Goal: Information Seeking & Learning: Find specific page/section

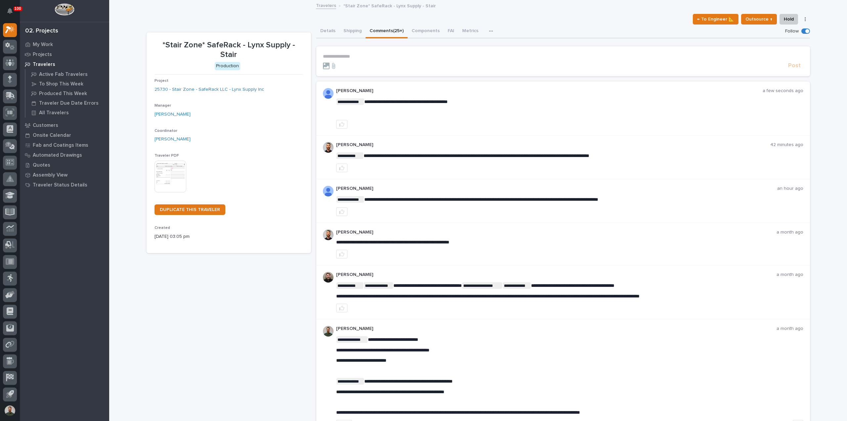
click at [806, 28] on label at bounding box center [805, 30] width 9 height 5
drag, startPoint x: 809, startPoint y: 33, endPoint x: 814, endPoint y: 37, distance: 6.8
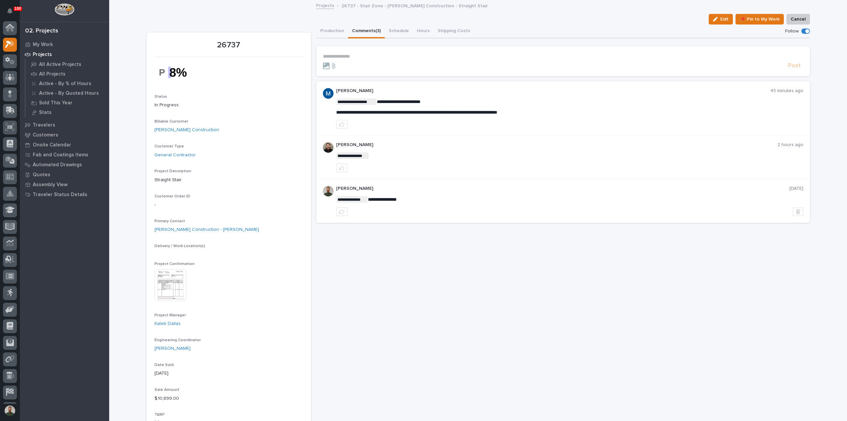
scroll to position [15, 0]
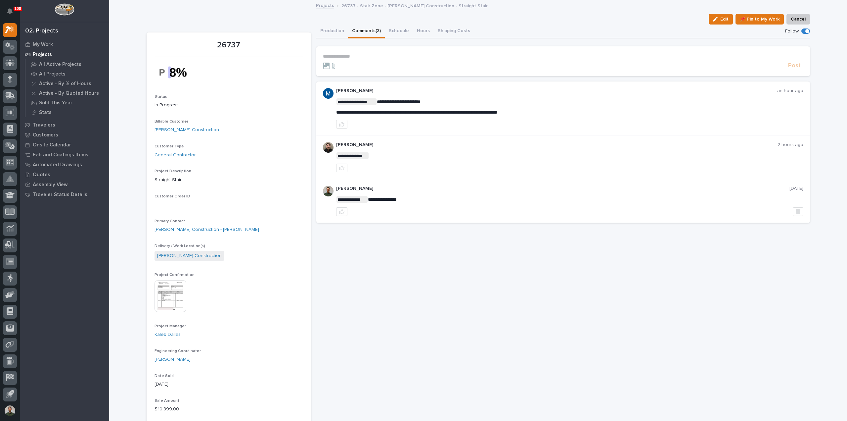
click at [378, 8] on p "26737 - Stair Zone - Foster Construction - Straight Stair" at bounding box center [414, 5] width 146 height 7
click at [378, 6] on p "26737 - Stair Zone - Foster Construction - Straight Stair" at bounding box center [414, 5] width 146 height 7
click at [378, 8] on p "26737 - Stair Zone - Foster Construction - Straight Stair" at bounding box center [414, 5] width 146 height 7
drag, startPoint x: 409, startPoint y: 113, endPoint x: 511, endPoint y: 91, distance: 103.8
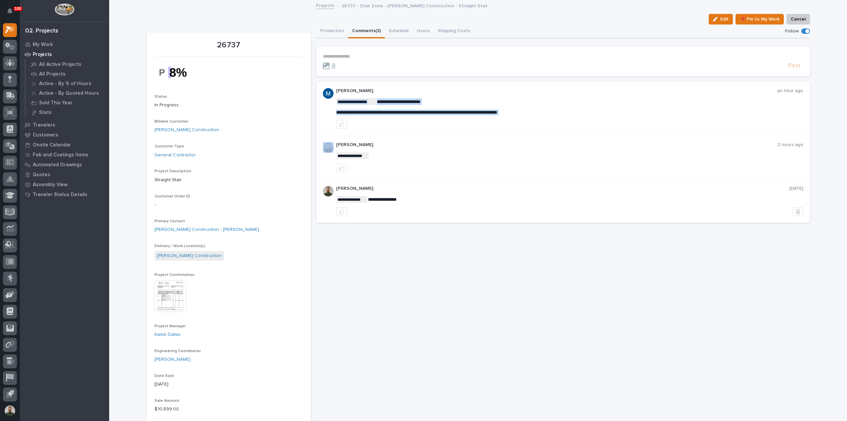
click at [411, 112] on span "**********" at bounding box center [416, 112] width 161 height 5
copy div "**********"
click at [515, 89] on p "Marston Norris" at bounding box center [556, 91] width 441 height 6
click at [425, 2] on p "26737 - Stair Zone - Foster Construction - Straight Stair" at bounding box center [414, 5] width 146 height 7
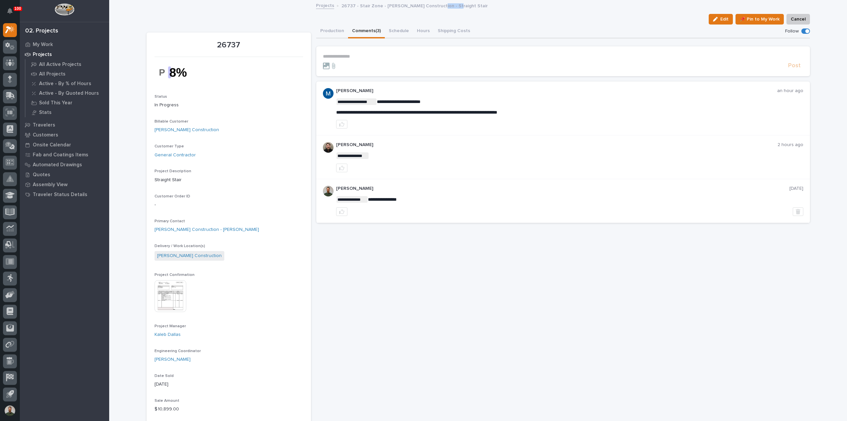
click at [426, 8] on p "26737 - Stair Zone - Foster Construction - Straight Stair" at bounding box center [414, 5] width 146 height 7
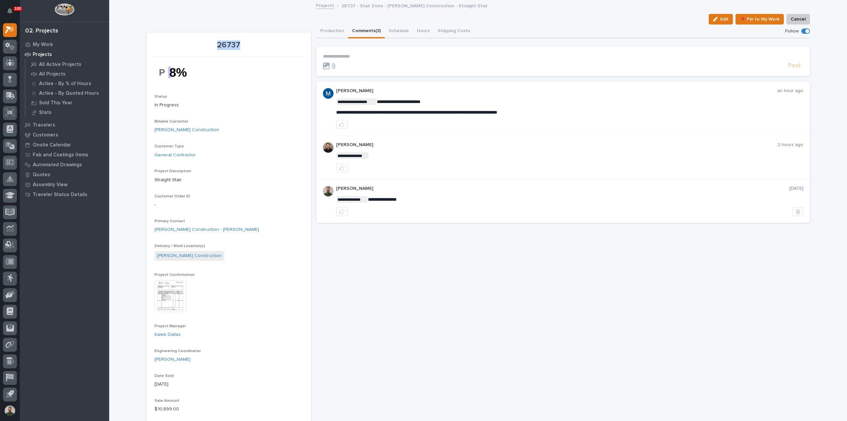
click at [426, 8] on p "26737 - Stair Zone - Foster Construction - Straight Stair" at bounding box center [414, 5] width 146 height 7
click at [425, 6] on p "26737 - Stair Zone - Foster Construction - Straight Stair" at bounding box center [414, 5] width 146 height 7
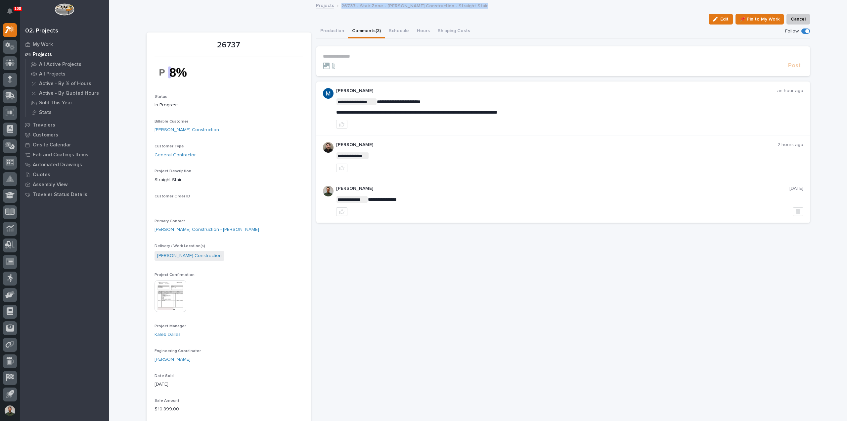
click at [425, 6] on p "26737 - Stair Zone - Foster Construction - Straight Stair" at bounding box center [414, 5] width 146 height 7
click at [424, 8] on p "26737 - Stair Zone - Foster Construction - Straight Stair" at bounding box center [414, 5] width 146 height 7
click at [424, 9] on div "Projects 26737 - Stair Zone - Foster Construction - Straight Stair" at bounding box center [478, 5] width 331 height 9
click at [380, 4] on p "26737 - Stair Zone - Foster Construction - Straight Stair" at bounding box center [414, 5] width 146 height 7
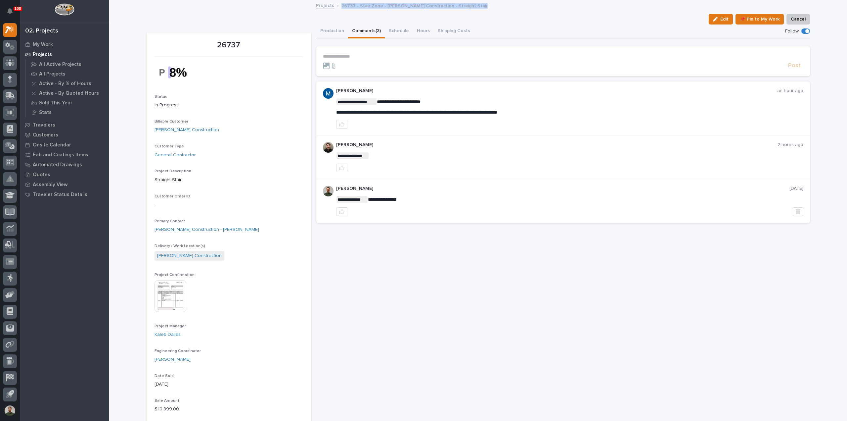
click at [380, 4] on p "26737 - Stair Zone - Foster Construction - Straight Stair" at bounding box center [414, 5] width 146 height 7
click at [386, 15] on div "Edit 📌 Pin to My Work Cancel" at bounding box center [478, 19] width 663 height 11
click at [405, 8] on p "26737 - Stair Zone - Foster Construction - Straight Stair" at bounding box center [414, 5] width 146 height 7
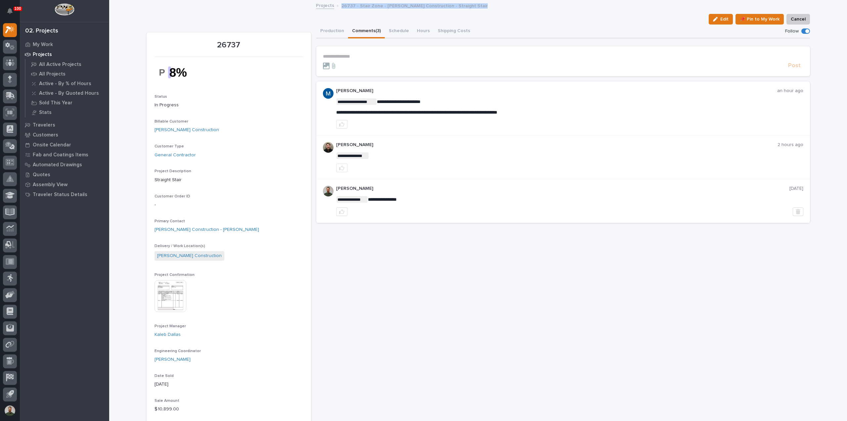
click at [405, 8] on p "26737 - Stair Zone - Foster Construction - Straight Stair" at bounding box center [414, 5] width 146 height 7
click at [237, 42] on p "26737" at bounding box center [229, 45] width 149 height 10
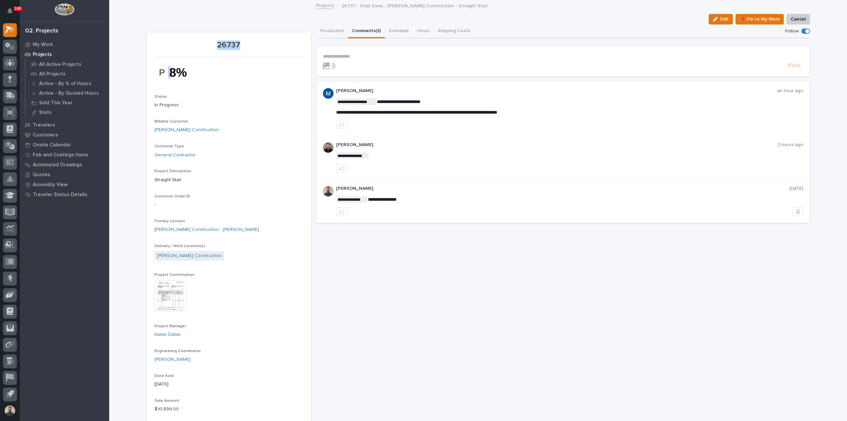
click at [236, 40] on div "26737" at bounding box center [229, 44] width 149 height 11
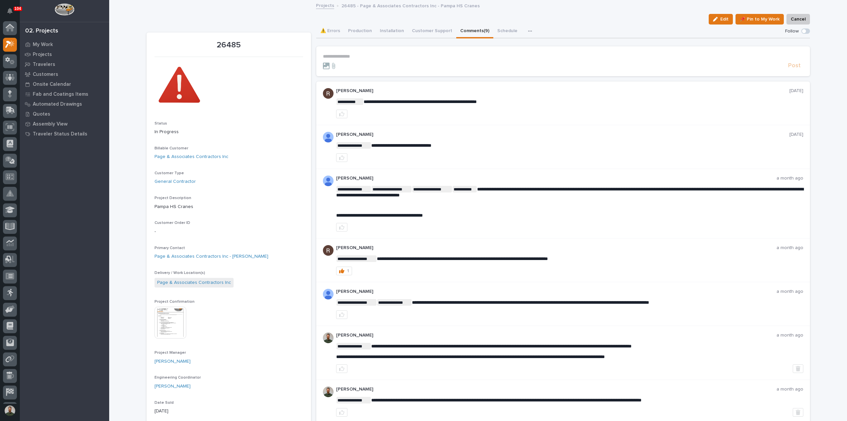
scroll to position [15, 0]
click at [381, 6] on p "26485 - Page & Associates Contractors Inc - Pampa HS Cranes" at bounding box center [410, 5] width 138 height 7
click at [384, 14] on div "Edit 📌 Pin to My Work Cancel" at bounding box center [478, 19] width 663 height 11
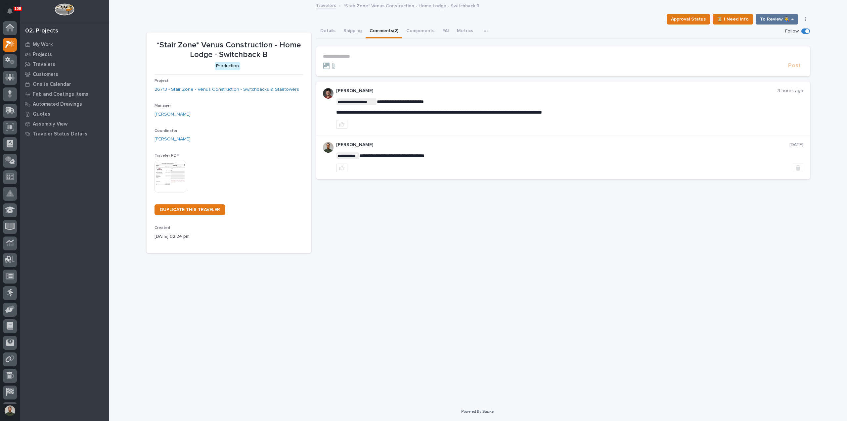
scroll to position [15, 0]
click at [250, 54] on p "*Stair Zone* Venus Construction - Home Lodge - Switchback B" at bounding box center [229, 49] width 149 height 19
click at [249, 54] on p "*Stair Zone* Venus Construction - Home Lodge - Switchback B" at bounding box center [229, 49] width 149 height 19
click at [285, 55] on p "*Stair Zone* Venus Construction - Home Lodge - Switchback B" at bounding box center [229, 49] width 149 height 19
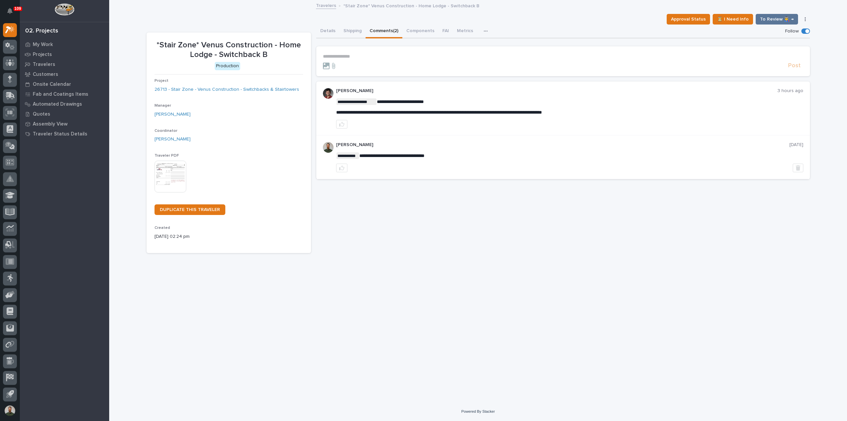
click at [471, 268] on div "**********" at bounding box center [478, 193] width 670 height 384
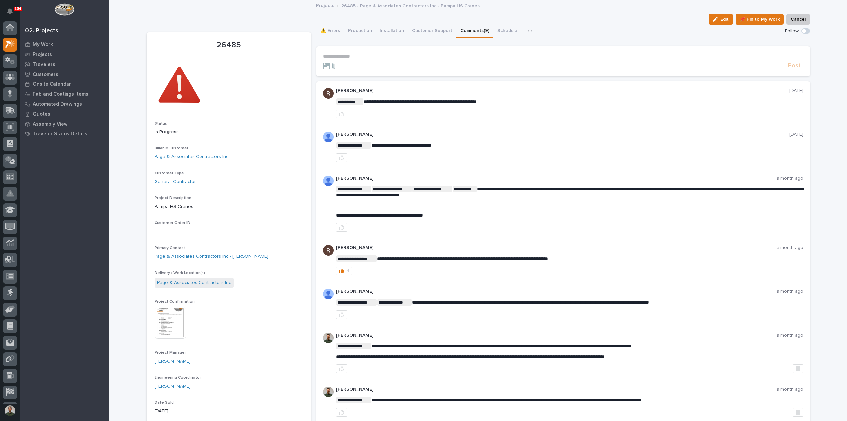
scroll to position [15, 0]
click at [359, 29] on button "Production" at bounding box center [360, 31] width 32 height 14
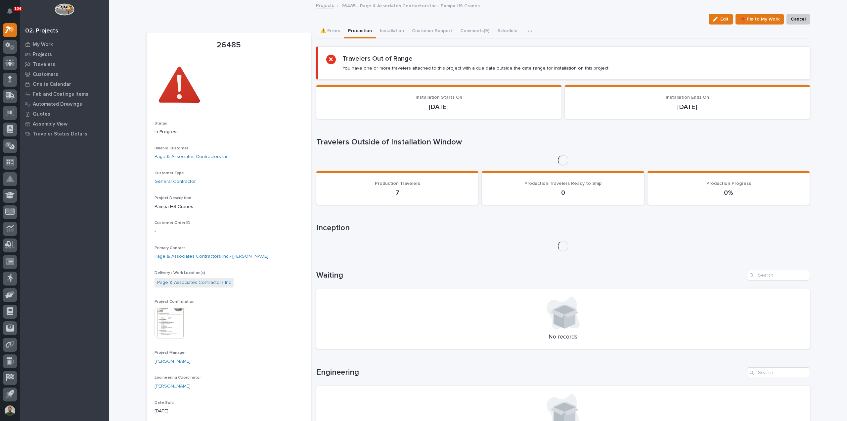
click at [390, 44] on div "Loading... Saving… Loading... Saving… Loading... Saving… Travelers Out of Range…" at bounding box center [563, 319] width 494 height 558
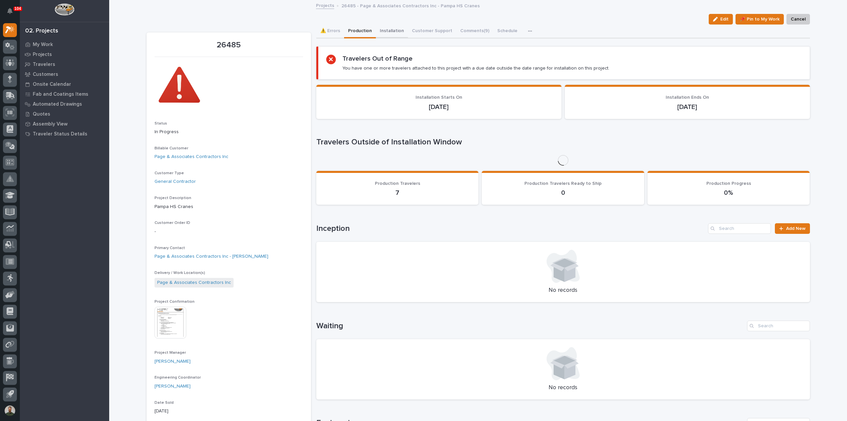
click at [388, 31] on button "Installation" at bounding box center [392, 31] width 32 height 14
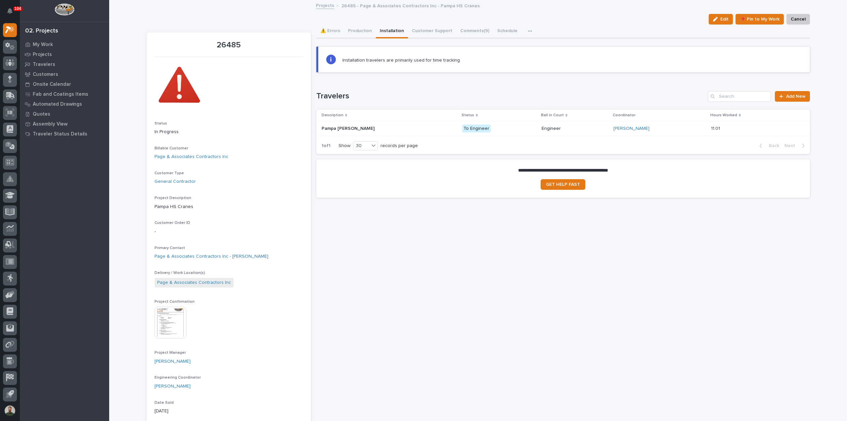
click at [360, 123] on div "Pampa HS Crane Pampa HS Crane" at bounding box center [389, 128] width 135 height 11
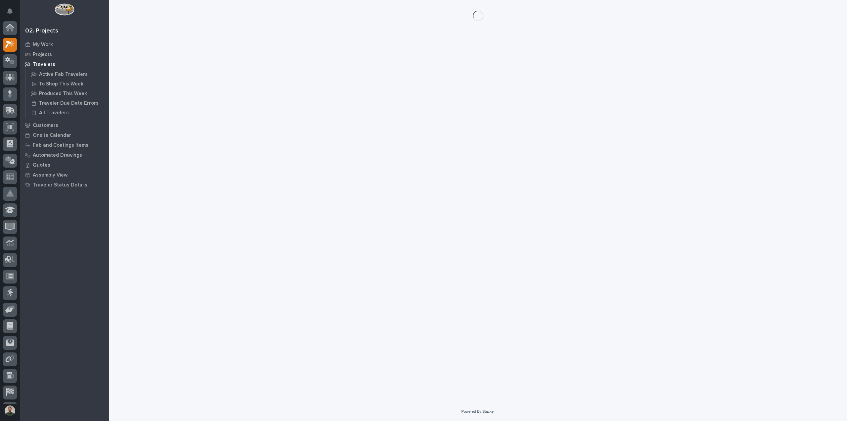
scroll to position [15, 0]
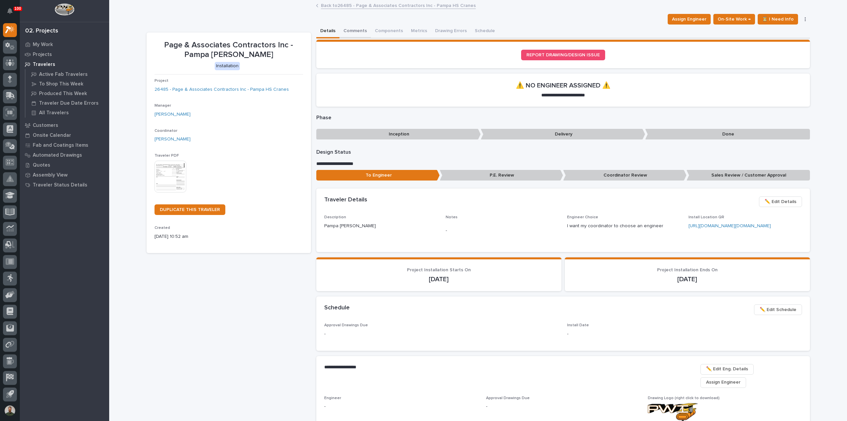
click at [337, 31] on div "Details Comments Components Metrics Drawing Errors Schedule" at bounding box center [563, 31] width 494 height 14
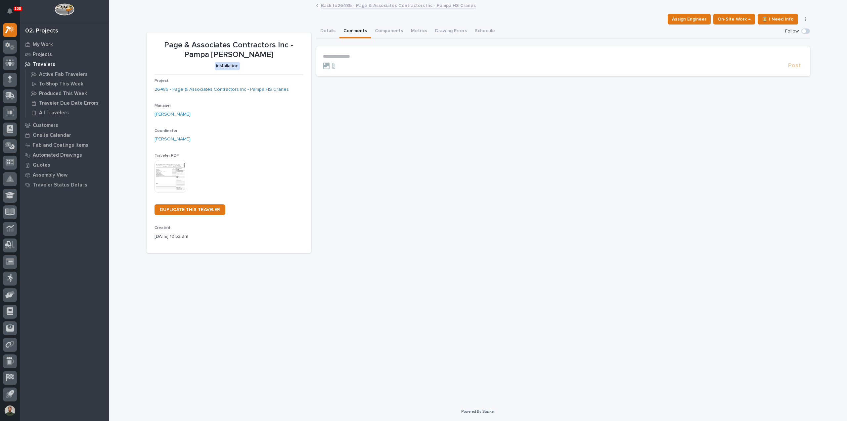
drag, startPoint x: 363, startPoint y: 54, endPoint x: 390, endPoint y: 54, distance: 27.5
click at [363, 55] on p "**********" at bounding box center [563, 57] width 480 height 6
click at [331, 30] on button "Details" at bounding box center [327, 31] width 23 height 14
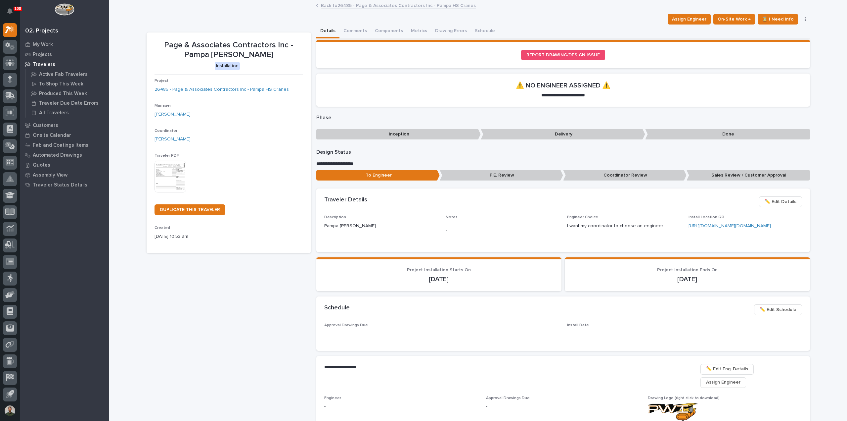
click at [344, 17] on div "Assign Engineer On-Site Work → ⏳ I Need Info ✔️ Done Hold Cancel Not Done Chang…" at bounding box center [478, 19] width 663 height 11
click at [776, 18] on span "⏳ I Need Info" at bounding box center [778, 19] width 32 height 8
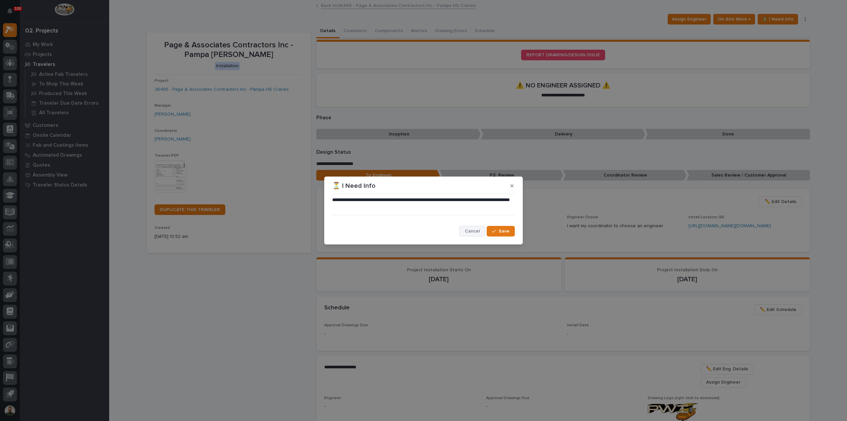
click at [467, 233] on span "Cancel" at bounding box center [472, 231] width 15 height 6
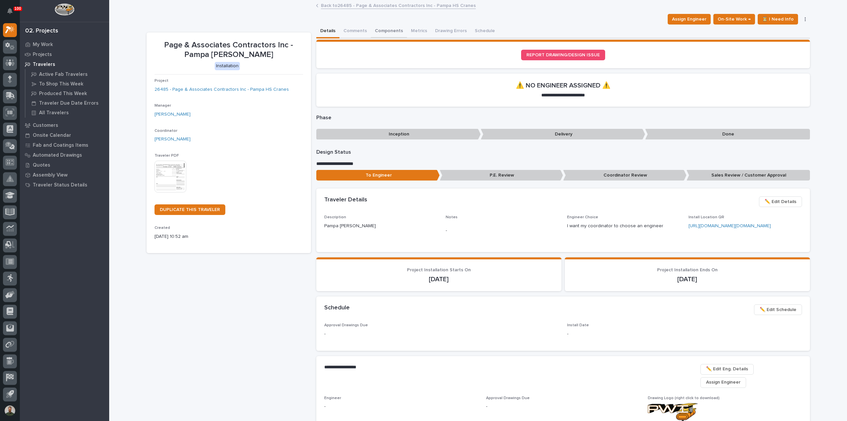
drag, startPoint x: 386, startPoint y: 26, endPoint x: 384, endPoint y: 33, distance: 6.7
click at [385, 27] on button "Components" at bounding box center [389, 31] width 36 height 14
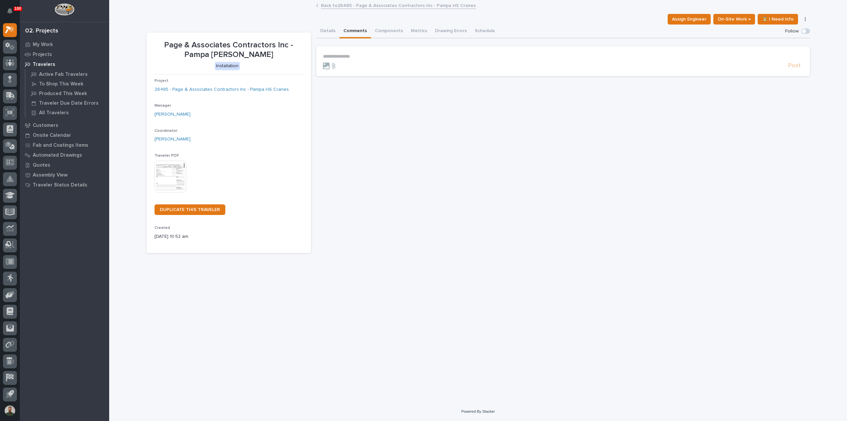
click at [365, 26] on button "Comments" at bounding box center [354, 31] width 31 height 14
click at [352, 56] on p "**********" at bounding box center [563, 57] width 480 height 6
drag, startPoint x: 333, startPoint y: 33, endPoint x: 349, endPoint y: 33, distance: 15.9
click at [333, 33] on button "Details" at bounding box center [327, 31] width 23 height 14
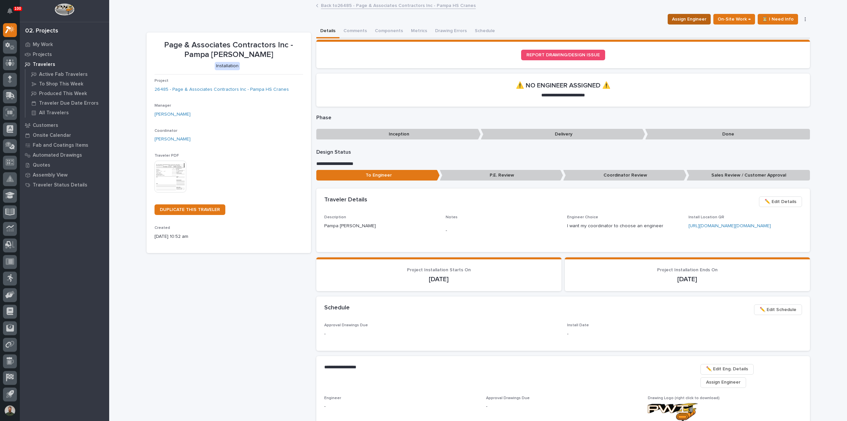
click at [694, 19] on span "Assign Engineer" at bounding box center [689, 19] width 34 height 8
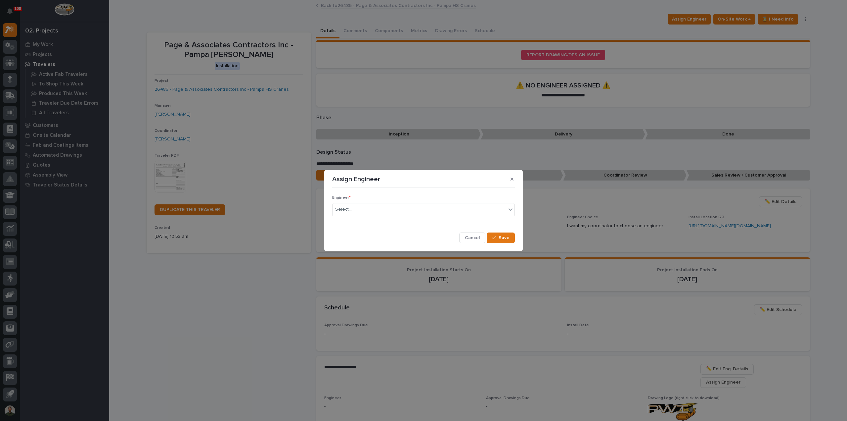
drag, startPoint x: 424, startPoint y: 216, endPoint x: 423, endPoint y: 213, distance: 3.6
click at [424, 216] on div "Engineer * Select..." at bounding box center [423, 208] width 183 height 26
click at [420, 209] on div "Select..." at bounding box center [420, 209] width 174 height 11
type input "**"
click at [374, 221] on div "[PERSON_NAME]" at bounding box center [424, 222] width 182 height 12
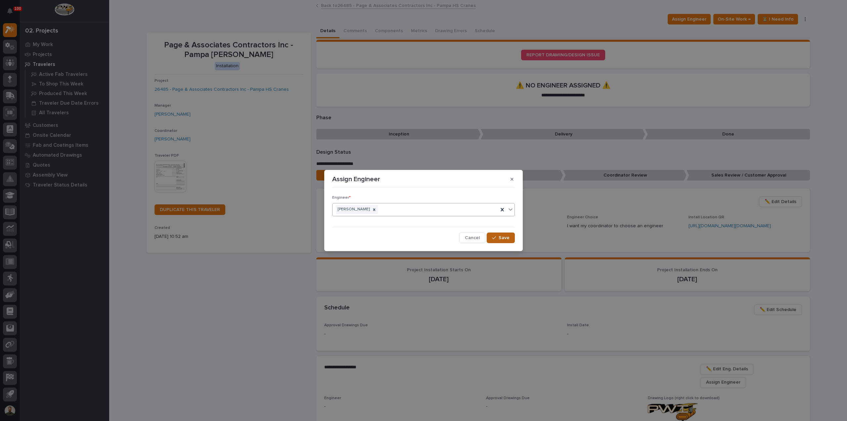
click at [501, 242] on button "Save" at bounding box center [501, 237] width 28 height 11
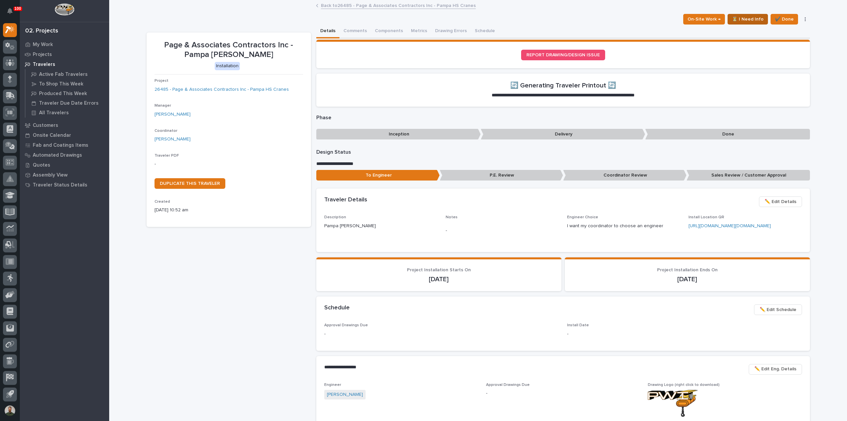
click at [742, 21] on span "⏳ I Need Info" at bounding box center [748, 19] width 32 height 8
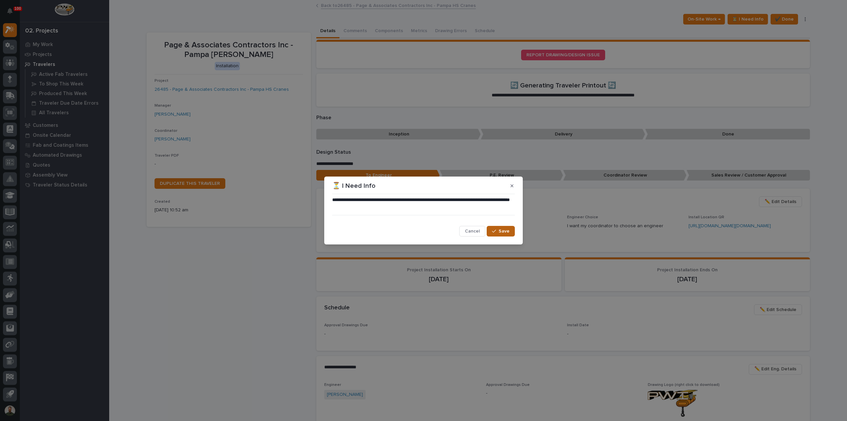
click at [499, 227] on button "Save" at bounding box center [501, 231] width 28 height 11
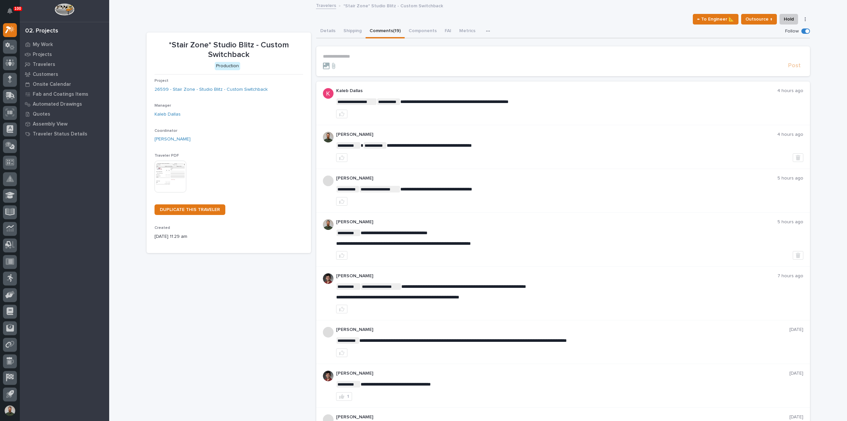
click at [390, 5] on p "*Stair Zone* Studio Blitz - Custom Switchback" at bounding box center [393, 5] width 100 height 7
click at [232, 91] on link "26599 - Stair Zone - Studio Blitz - Custom Switchback" at bounding box center [211, 89] width 113 height 7
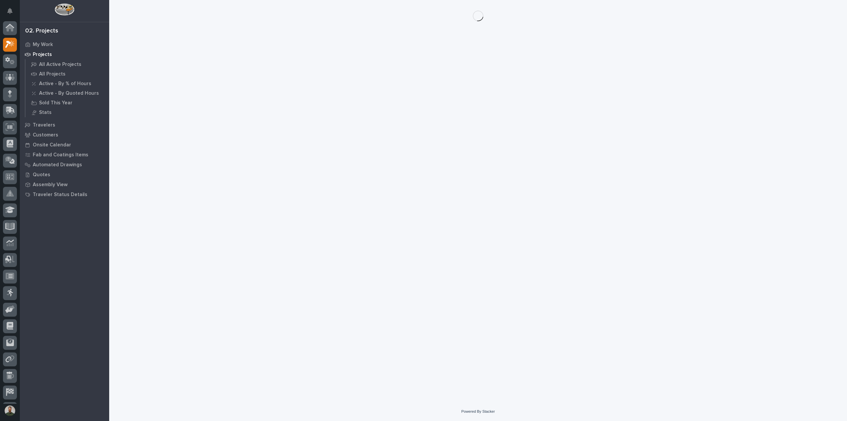
scroll to position [15, 0]
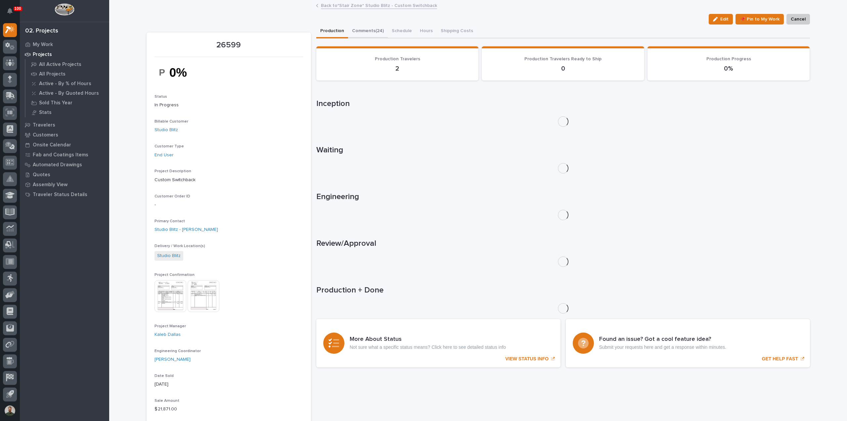
click at [348, 28] on button "Comments (24)" at bounding box center [368, 31] width 40 height 14
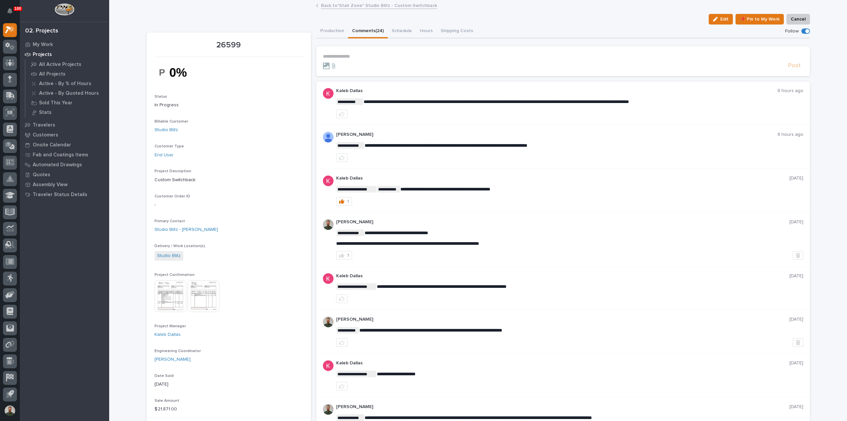
drag, startPoint x: 361, startPoint y: 55, endPoint x: 369, endPoint y: 56, distance: 8.6
click at [361, 55] on p "**********" at bounding box center [563, 57] width 480 height 6
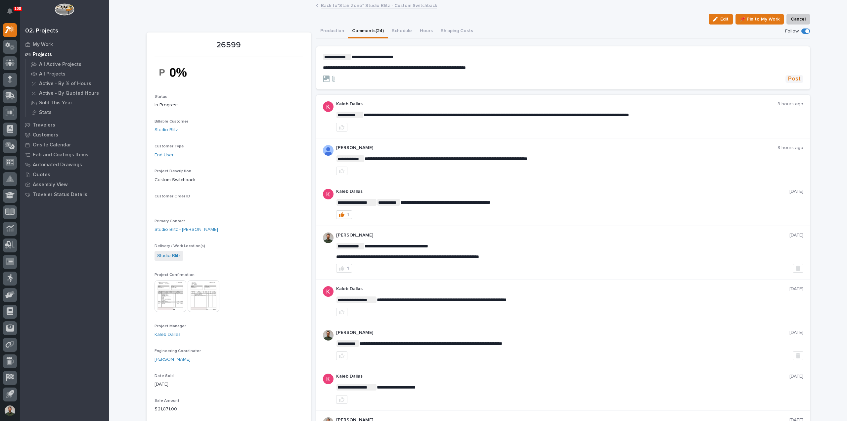
click at [795, 76] on span "Post" at bounding box center [794, 79] width 13 height 8
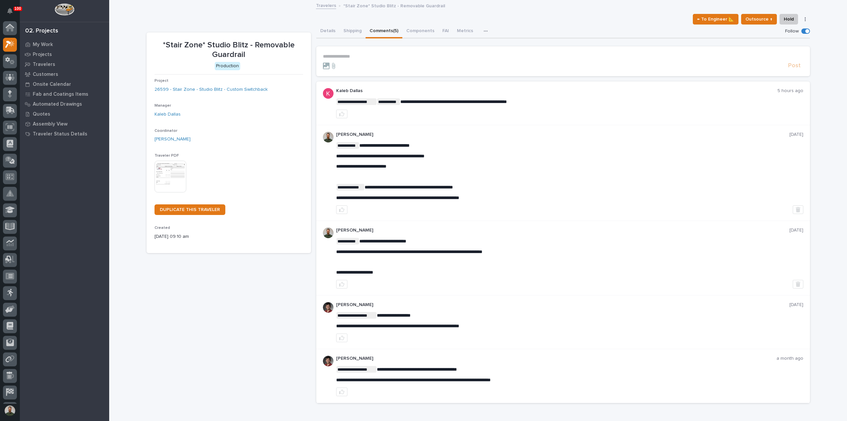
scroll to position [15, 0]
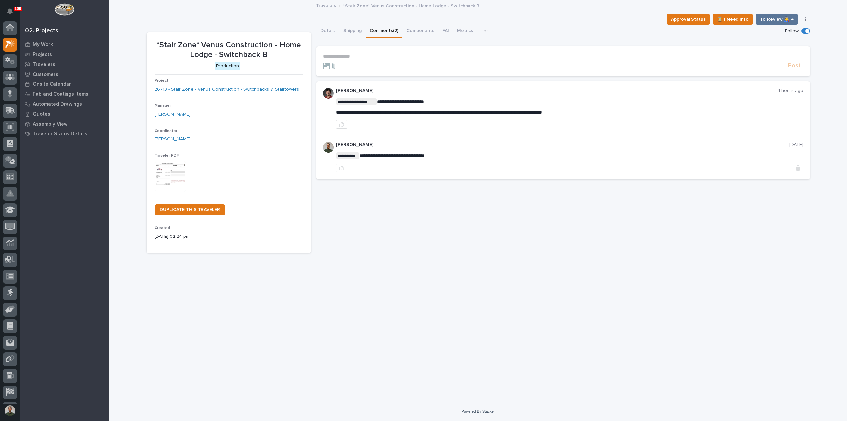
scroll to position [15, 0]
drag, startPoint x: 338, startPoint y: 55, endPoint x: 342, endPoint y: 55, distance: 4.6
click at [338, 55] on p "**********" at bounding box center [563, 57] width 480 height 6
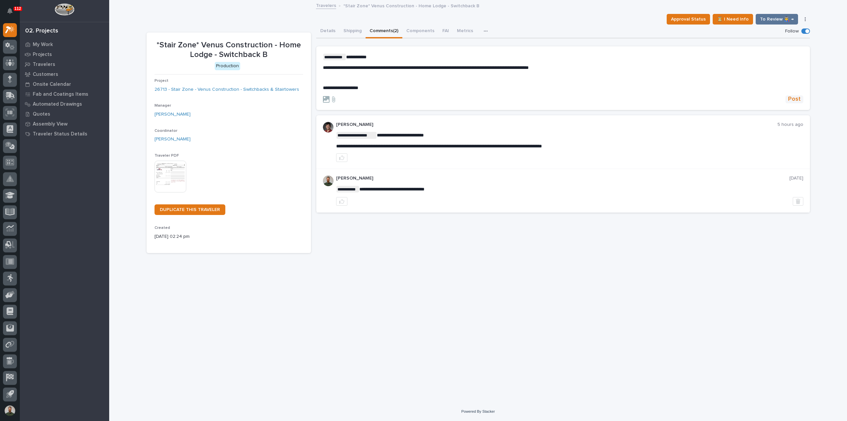
click at [792, 100] on span "Post" at bounding box center [794, 99] width 13 height 8
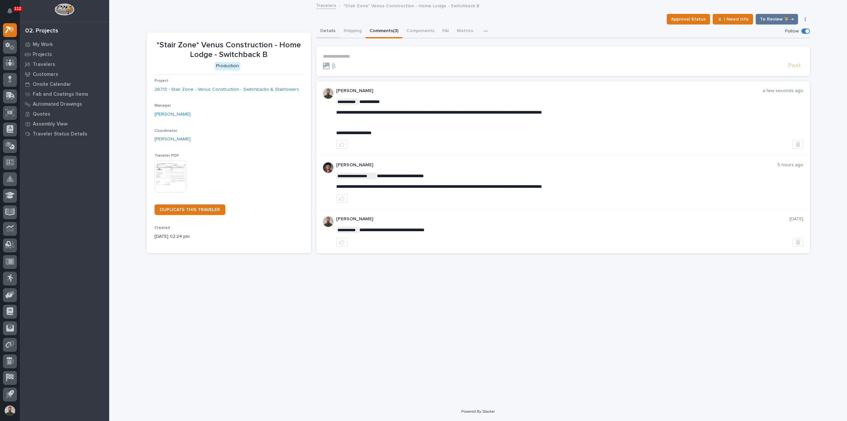
click at [328, 35] on button "Details" at bounding box center [327, 31] width 23 height 14
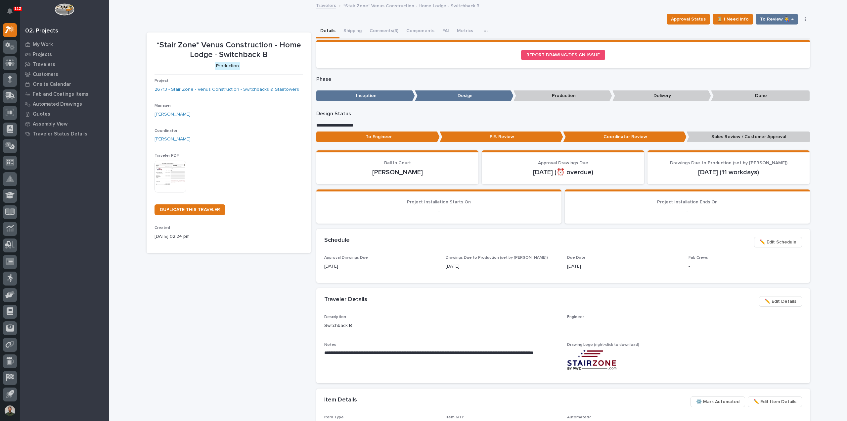
click at [420, 135] on p "To Engineer" at bounding box center [377, 136] width 123 height 11
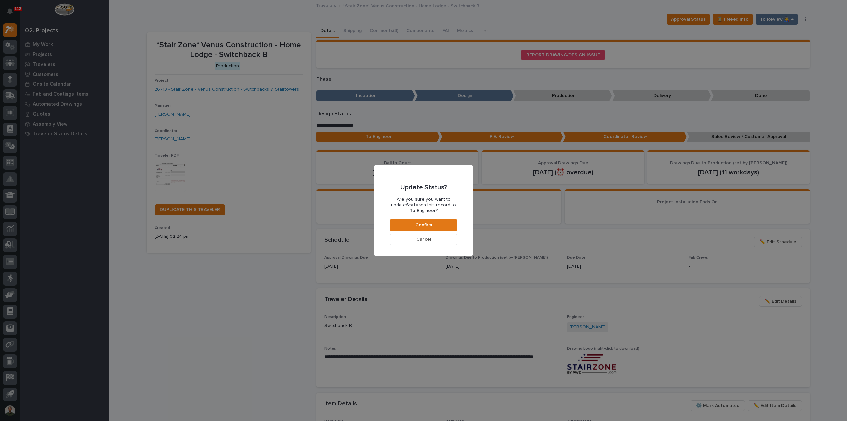
click at [442, 217] on div "Update Status? Are you sure you want to update Status on this record to To Engi…" at bounding box center [423, 209] width 67 height 69
click at [458, 228] on div "Update Status? Are you sure you want to update Status on this record to To Engi…" at bounding box center [423, 210] width 83 height 75
click at [451, 226] on button "Confirm" at bounding box center [423, 225] width 67 height 12
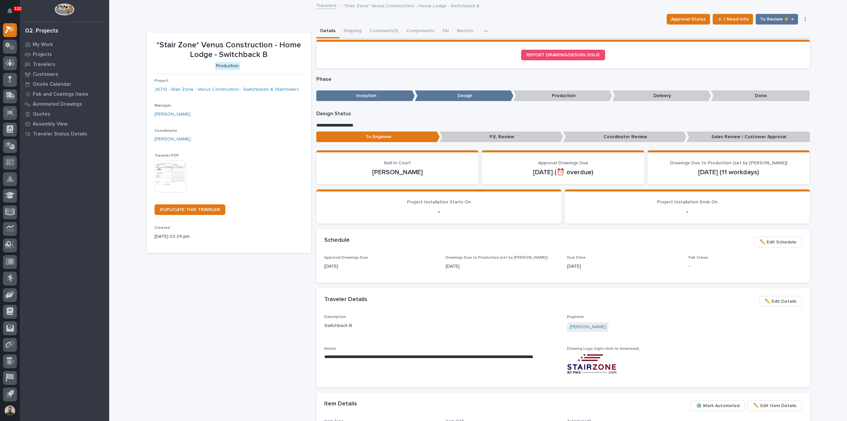
scroll to position [39, 0]
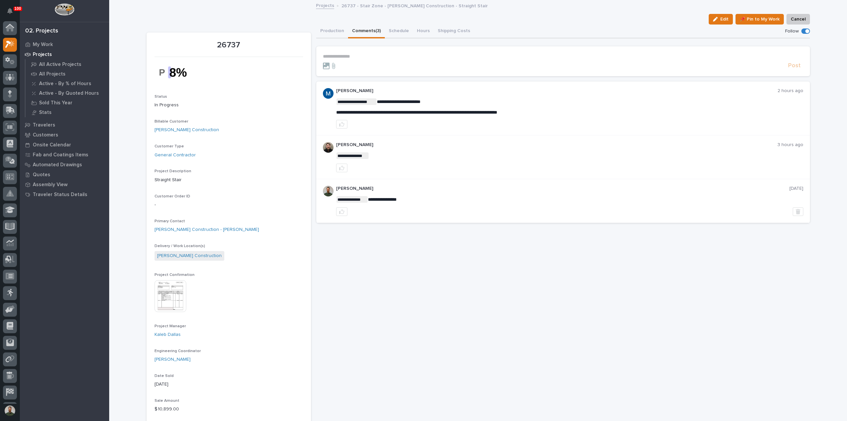
scroll to position [15, 0]
drag, startPoint x: 438, startPoint y: 112, endPoint x: 487, endPoint y: 91, distance: 53.3
click at [439, 112] on span "**********" at bounding box center [416, 112] width 161 height 5
copy div "**********"
click at [503, 89] on p "[PERSON_NAME]" at bounding box center [556, 91] width 441 height 6
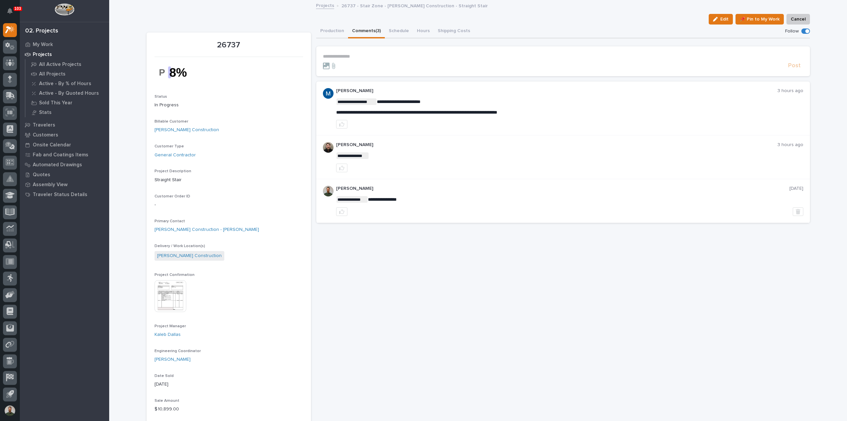
click at [382, 58] on p "**********" at bounding box center [563, 57] width 480 height 6
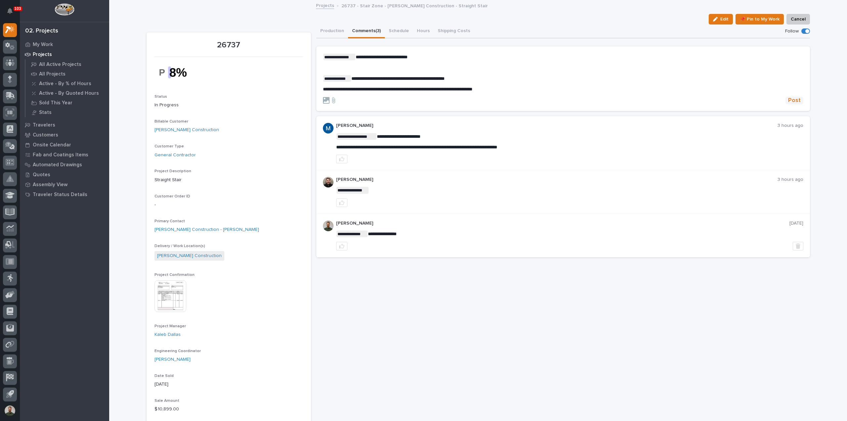
click at [785, 100] on button "Post" at bounding box center [794, 101] width 18 height 8
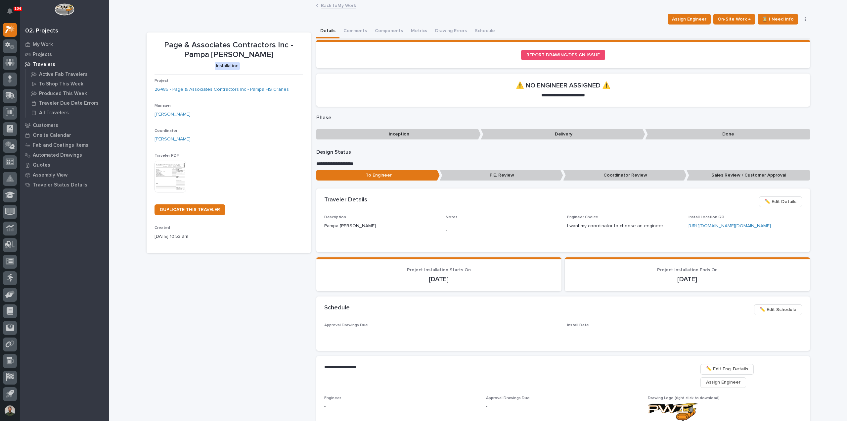
scroll to position [15, 0]
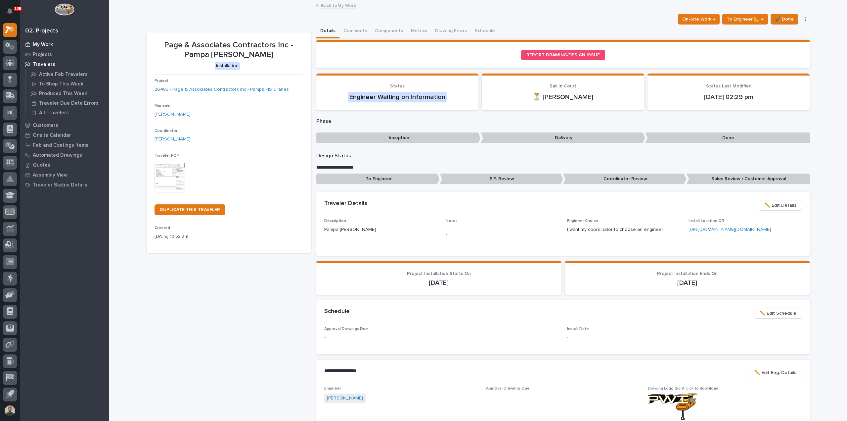
click at [43, 44] on p "My Work" at bounding box center [43, 45] width 20 height 6
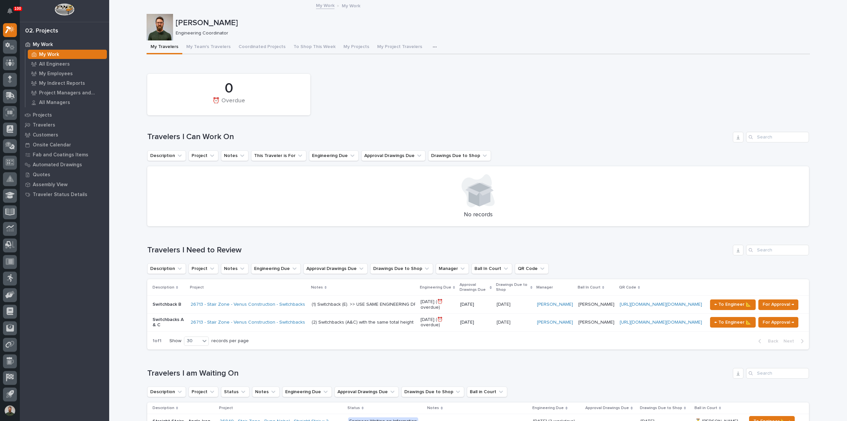
click at [206, 134] on h1 "Travelers I Can Work On" at bounding box center [438, 137] width 583 height 10
click at [212, 130] on div "0 ⏰ Overdue Travelers I Can Work On Description Project Notes This Traveler is …" at bounding box center [478, 148] width 662 height 156
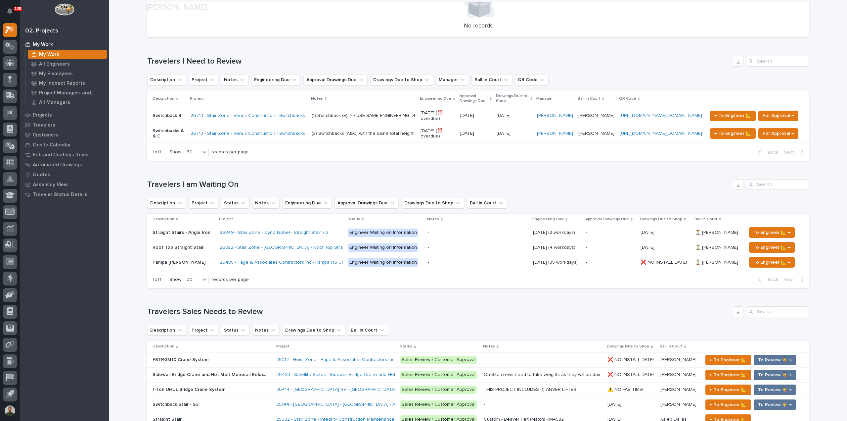
scroll to position [220, 0]
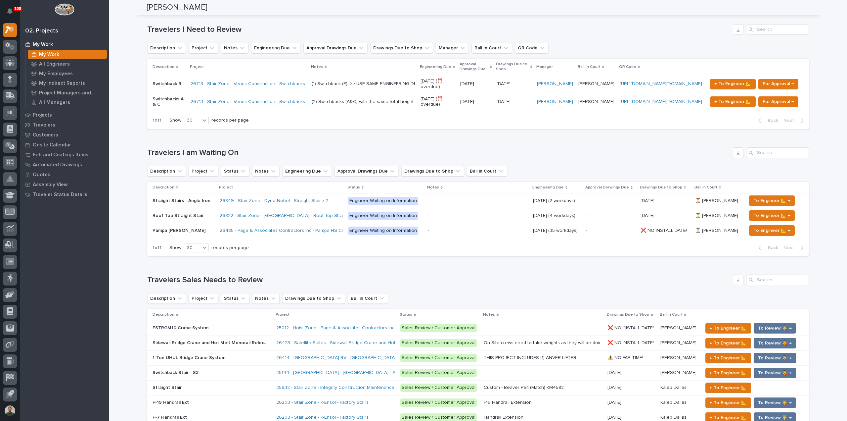
click at [234, 324] on div "FSTRGM10 Crane System FSTRGM10 Crane System" at bounding box center [212, 327] width 118 height 11
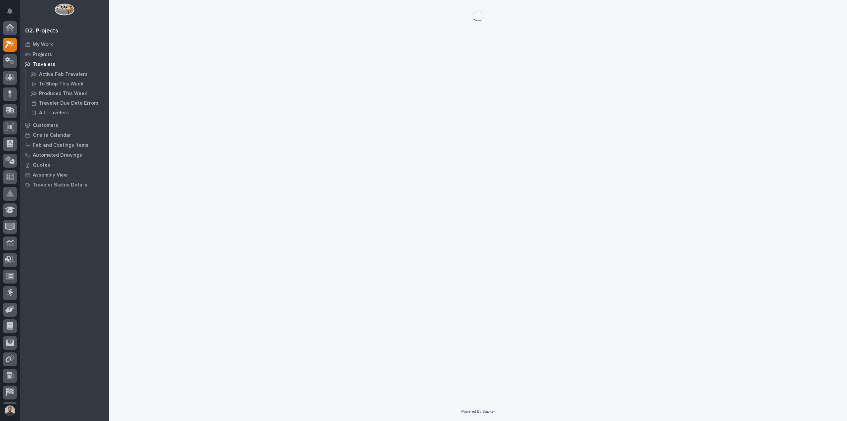
scroll to position [15, 0]
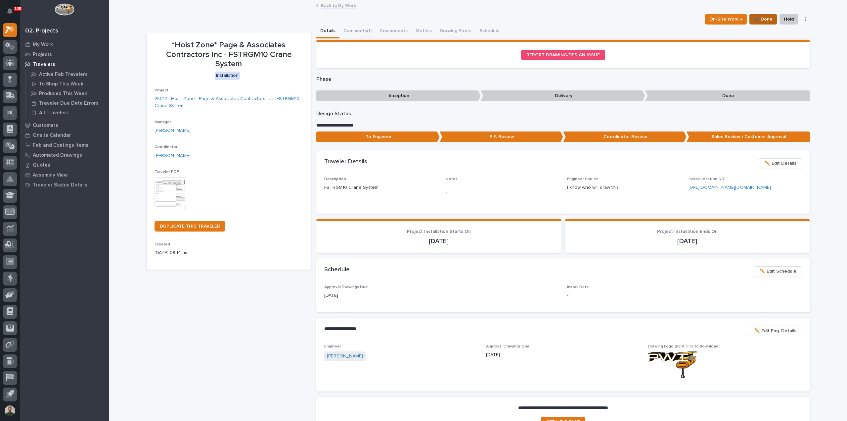
click at [764, 19] on span "✔️ Done" at bounding box center [763, 19] width 19 height 8
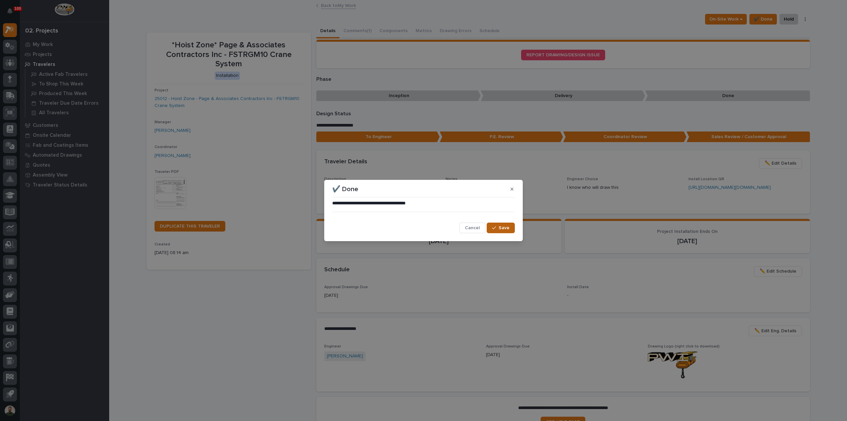
click at [506, 230] on span "Save" at bounding box center [504, 228] width 11 height 6
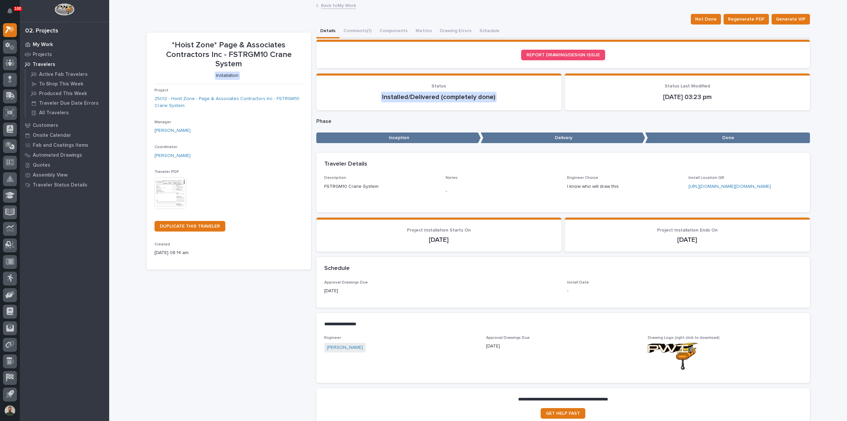
click at [48, 44] on p "My Work" at bounding box center [43, 45] width 20 height 6
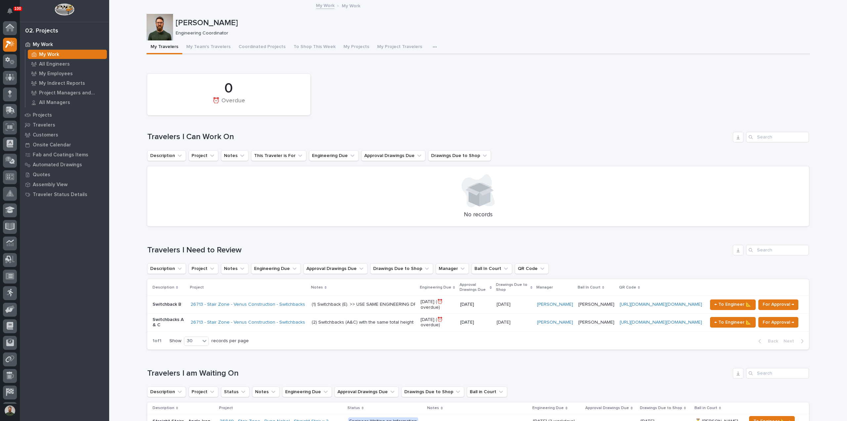
scroll to position [15, 0]
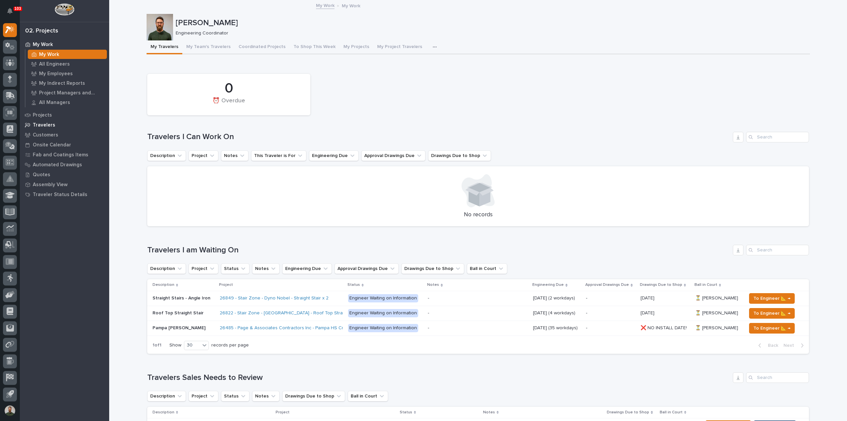
click at [52, 123] on p "Travelers" at bounding box center [44, 125] width 22 height 6
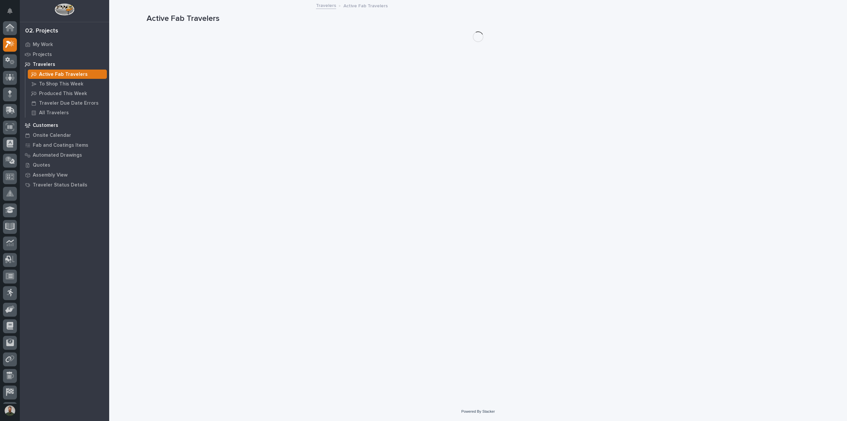
scroll to position [15, 0]
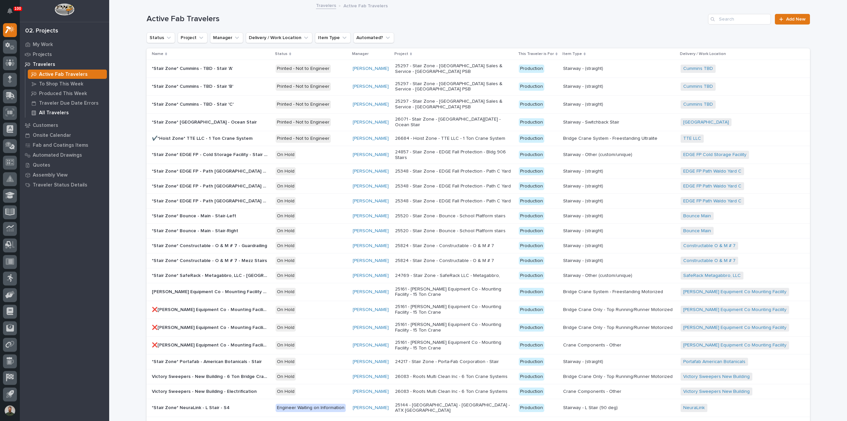
click at [56, 113] on p "All Travelers" at bounding box center [54, 113] width 30 height 6
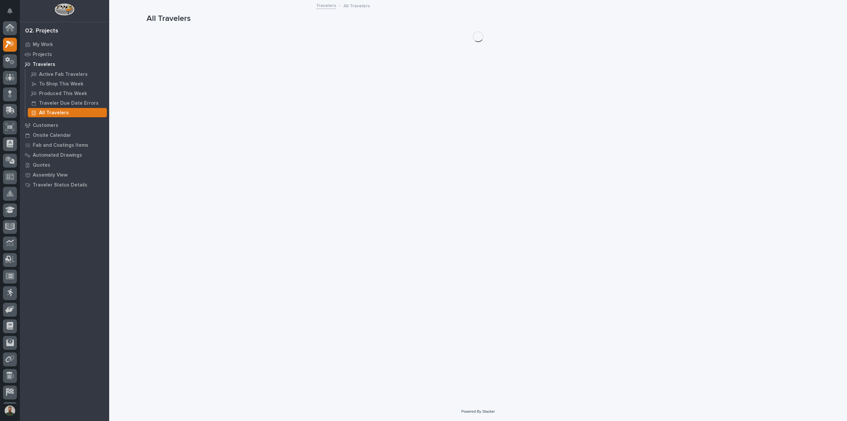
scroll to position [15, 0]
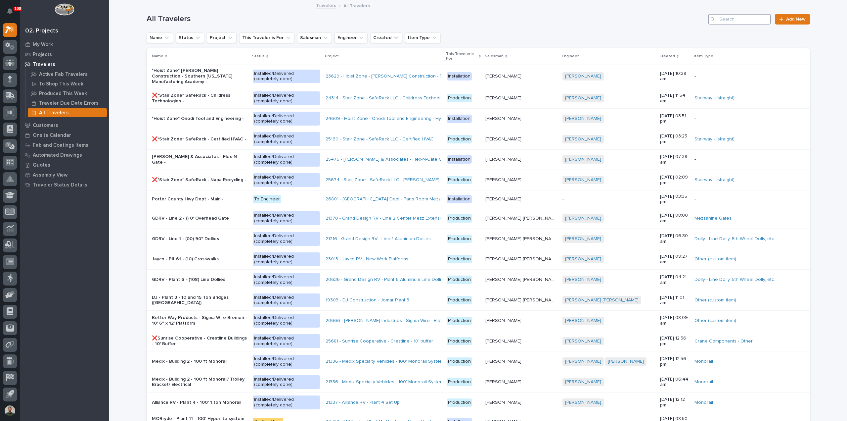
click at [723, 24] on input "Search" at bounding box center [739, 19] width 63 height 11
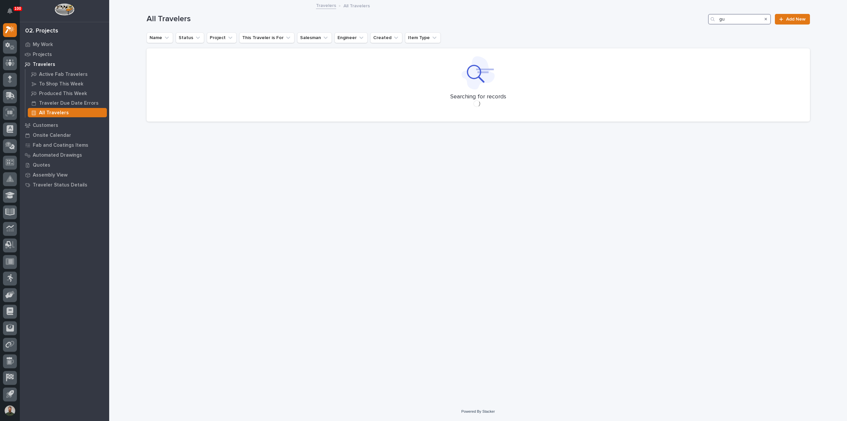
type input "g"
type input "plate guides"
click at [358, 40] on icon "Engineer" at bounding box center [361, 37] width 7 height 7
type input "wy"
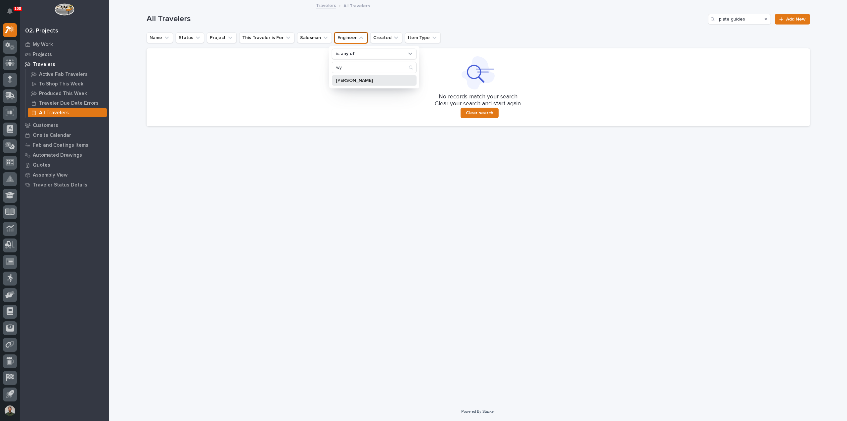
click at [362, 79] on p "[PERSON_NAME]" at bounding box center [371, 80] width 70 height 5
click at [696, 201] on div "Loading... Saving… Loading... Saving… All Travelers plate guides Add New Name S…" at bounding box center [478, 193] width 670 height 384
click at [766, 19] on icon "Search" at bounding box center [766, 19] width 3 height 3
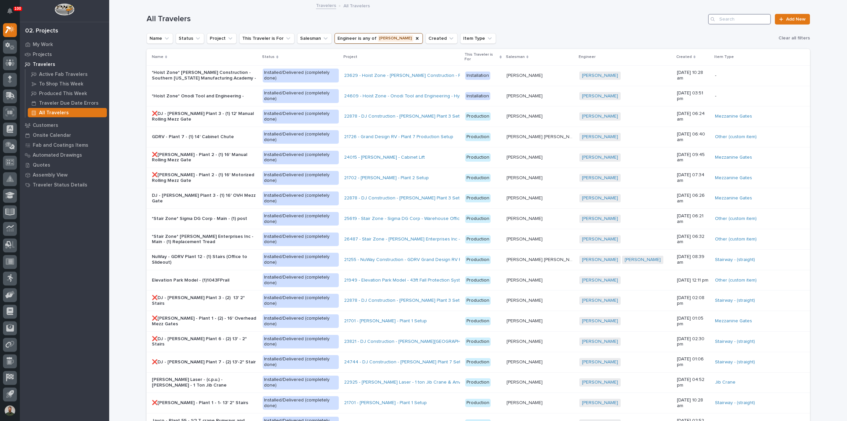
click at [737, 18] on input "Search" at bounding box center [739, 19] width 63 height 11
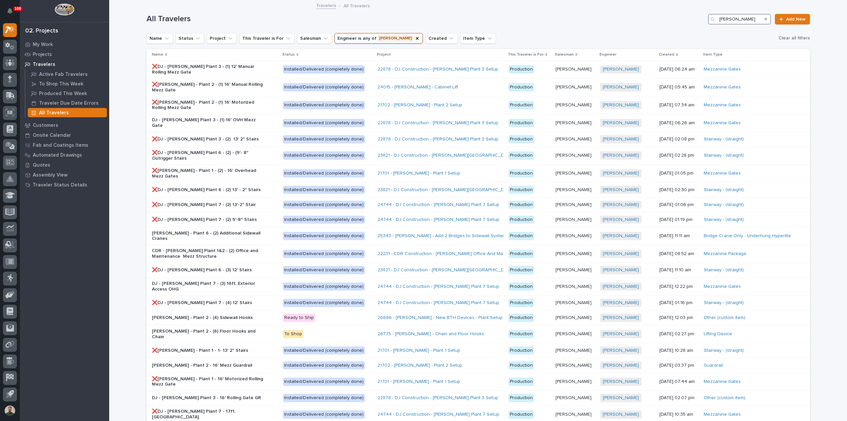
click at [746, 18] on input "brinkley" at bounding box center [739, 19] width 63 height 11
drag, startPoint x: 754, startPoint y: 19, endPoint x: 649, endPoint y: 19, distance: 105.2
click at [649, 19] on div "All Travelers brinkley Add New" at bounding box center [478, 19] width 663 height 11
type input "3"
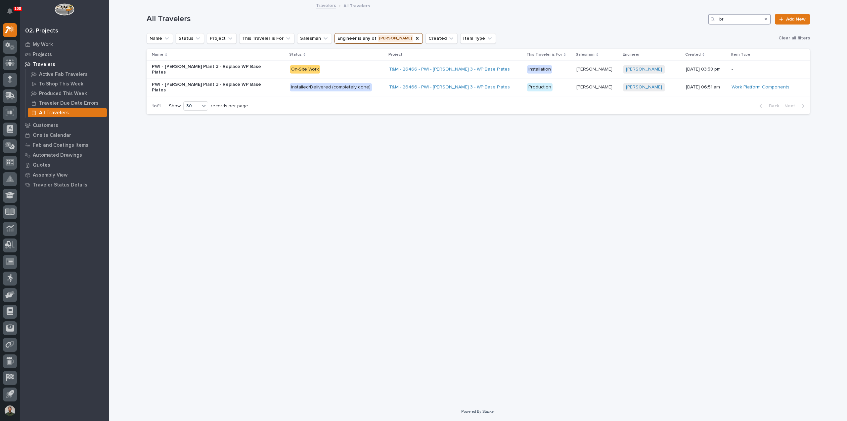
type input "b"
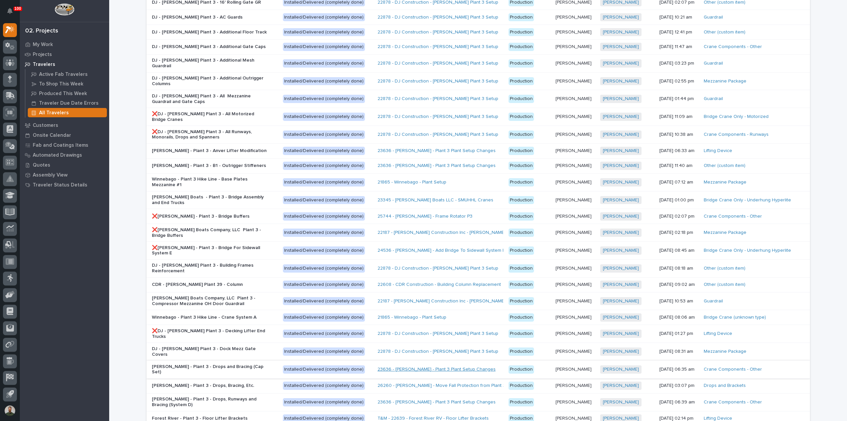
scroll to position [132, 0]
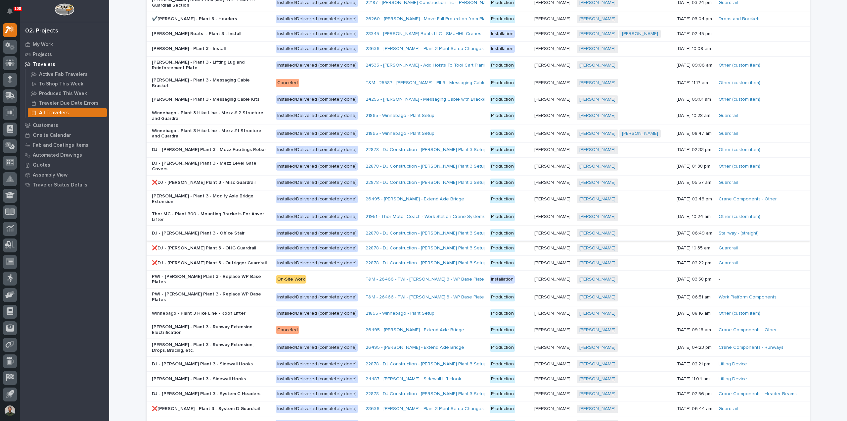
scroll to position [132, 0]
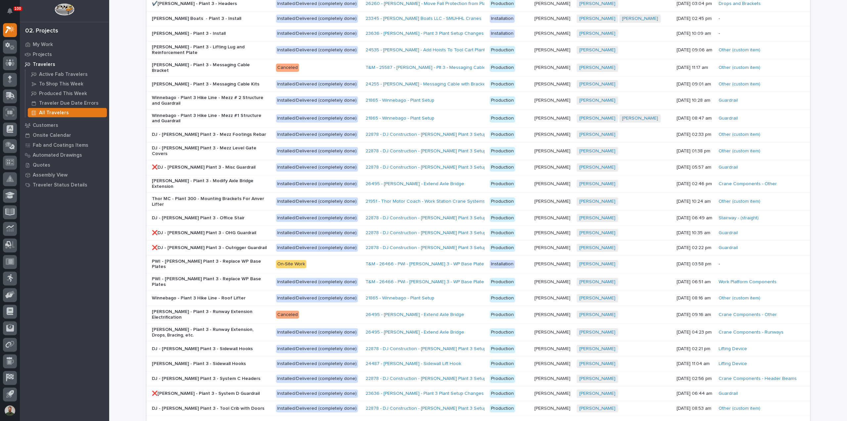
click at [784, 420] on span "Next" at bounding box center [791, 425] width 15 height 6
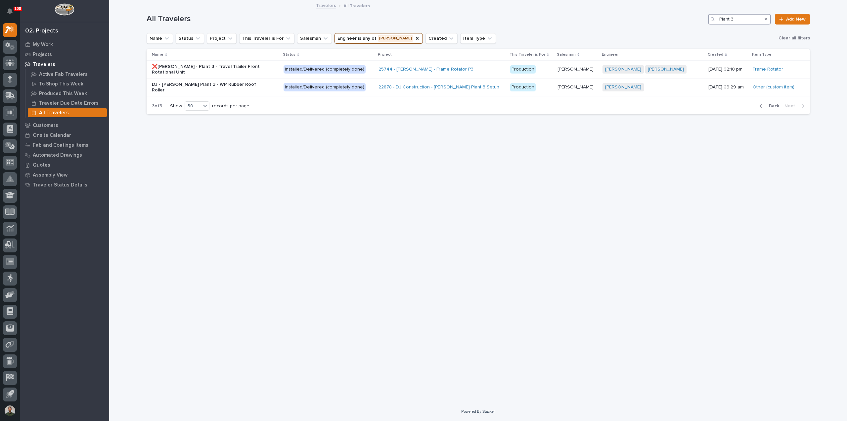
click at [751, 20] on input "Plant 3" at bounding box center [739, 19] width 63 height 11
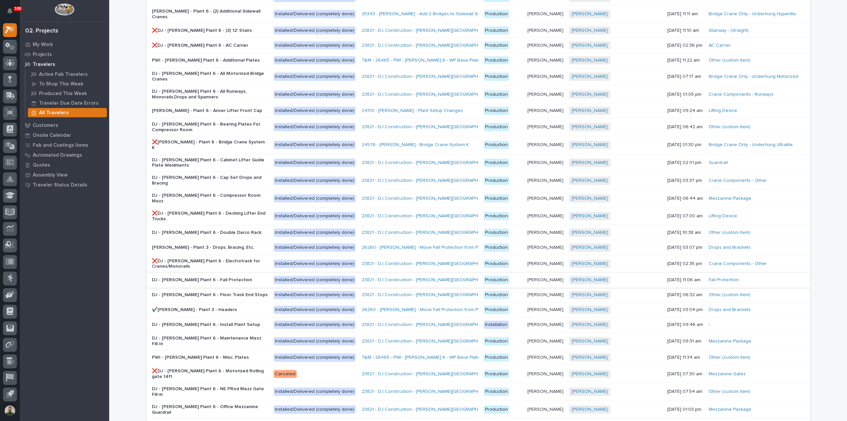
scroll to position [132, 0]
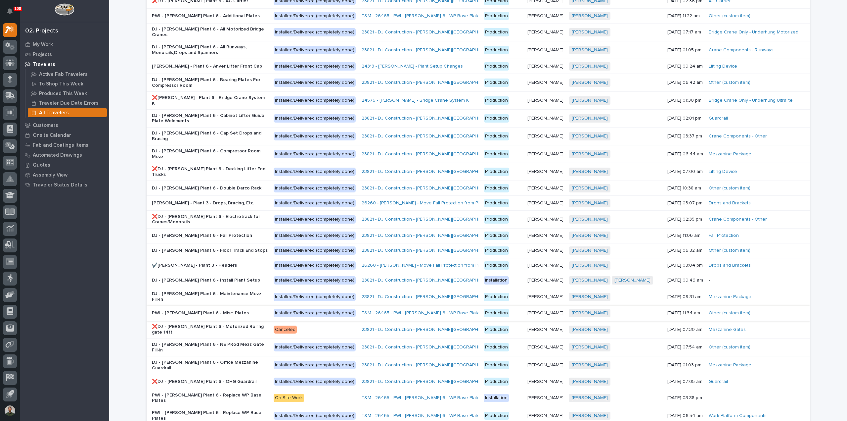
type input "Plant 6"
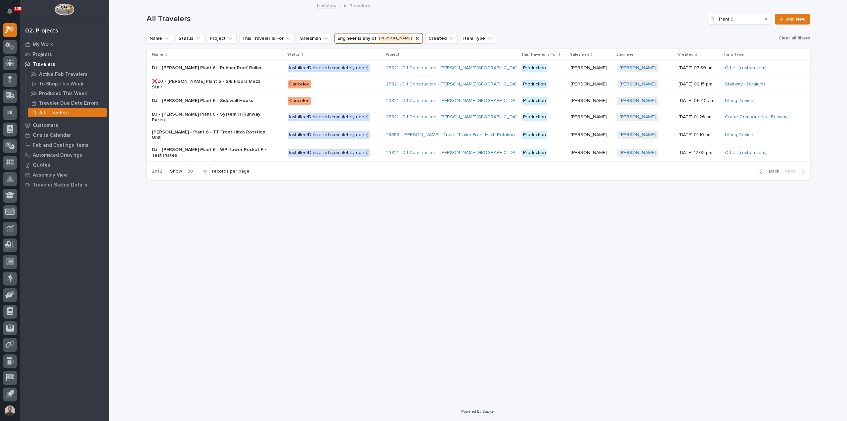
click at [208, 114] on p "DJ - Brinkley Plant 6 - System H (Runway Parts)" at bounding box center [210, 116] width 116 height 11
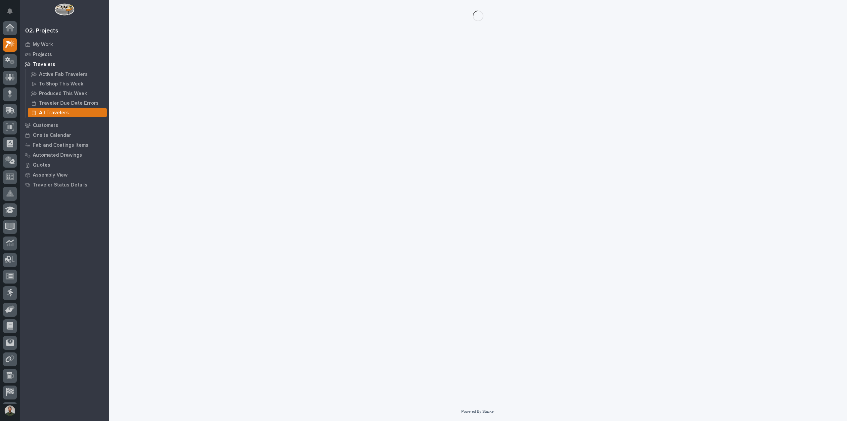
scroll to position [15, 0]
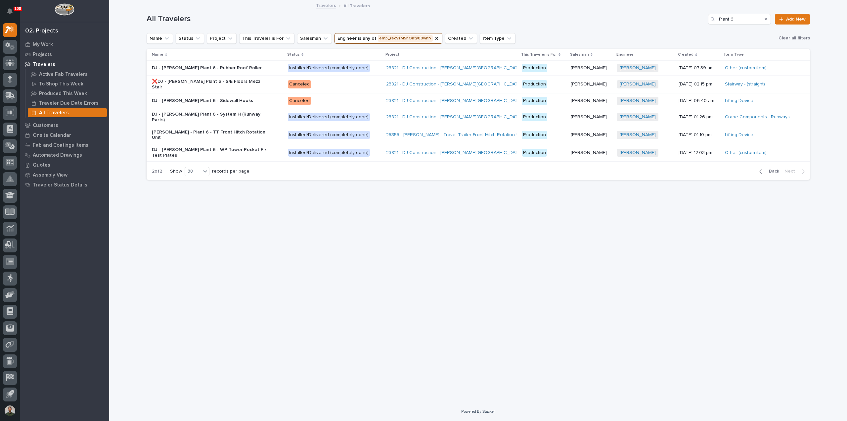
click at [772, 168] on span "Back" at bounding box center [772, 171] width 14 height 6
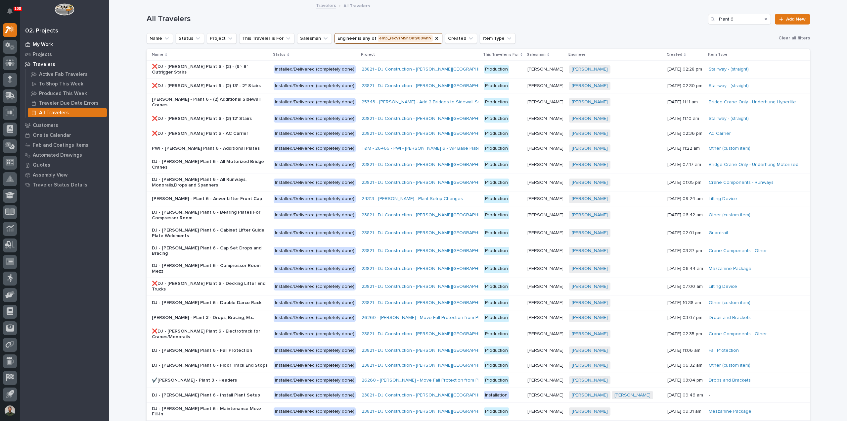
click at [40, 47] on p "My Work" at bounding box center [43, 45] width 20 height 6
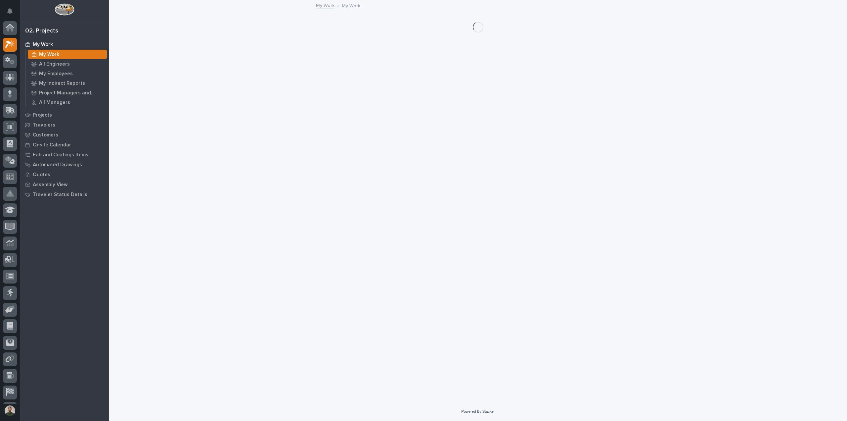
scroll to position [15, 0]
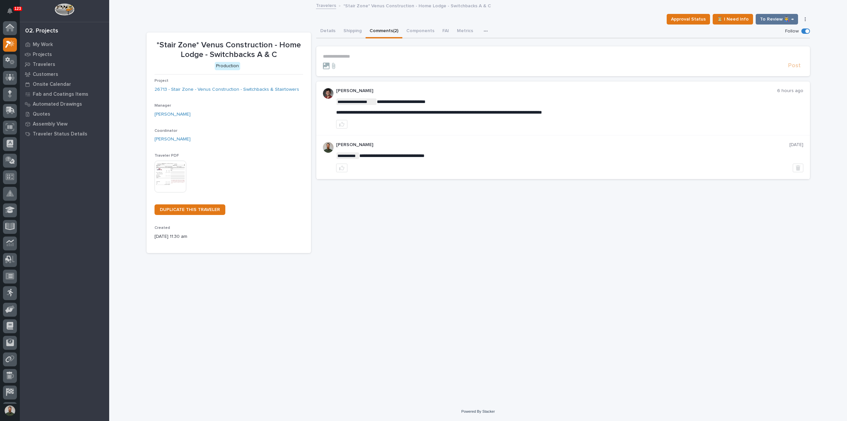
scroll to position [15, 0]
click at [353, 55] on p "**********" at bounding box center [563, 57] width 480 height 6
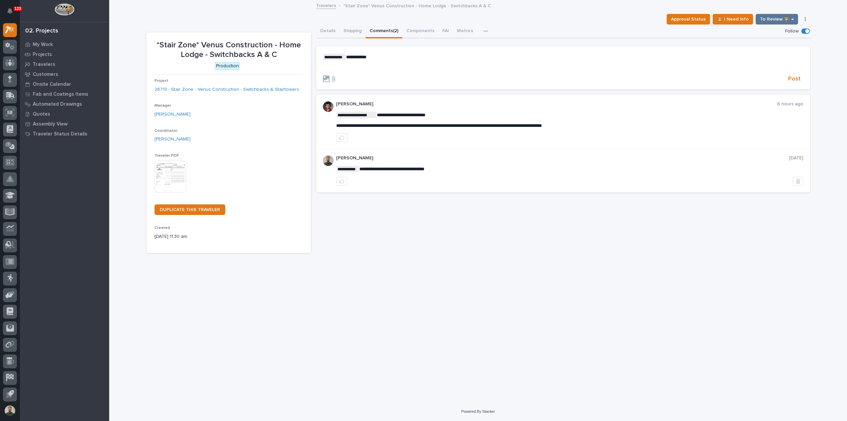
click at [341, 68] on p "﻿" at bounding box center [563, 68] width 480 height 6
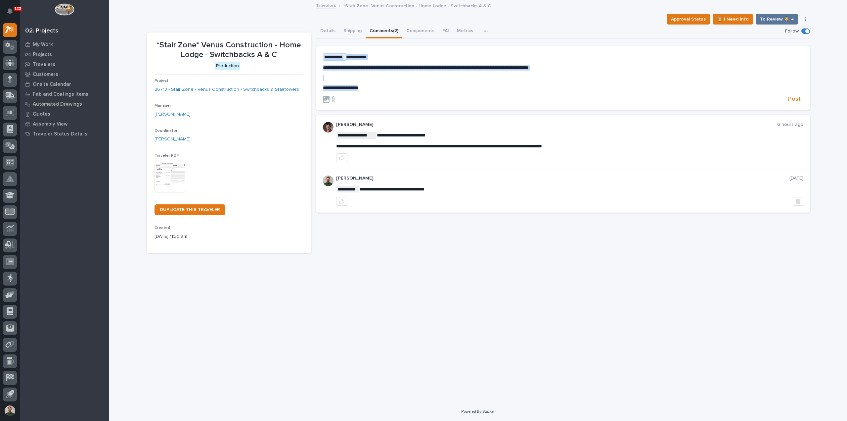
drag, startPoint x: 374, startPoint y: 88, endPoint x: 318, endPoint y: 51, distance: 66.8
click at [318, 51] on section "**********" at bounding box center [563, 78] width 494 height 64
copy div "**********"
drag, startPoint x: 521, startPoint y: 65, endPoint x: 521, endPoint y: 69, distance: 4.3
click at [521, 65] on p "**********" at bounding box center [563, 68] width 480 height 6
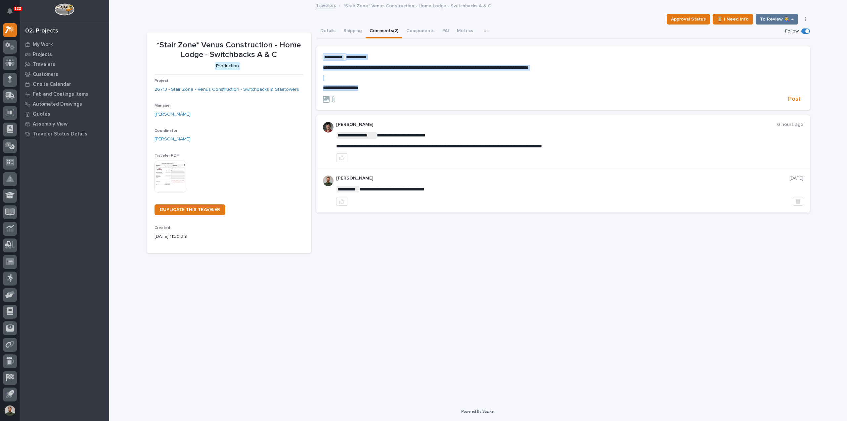
click at [520, 80] on p "﻿" at bounding box center [563, 78] width 480 height 6
click at [788, 99] on button "Post" at bounding box center [794, 99] width 18 height 8
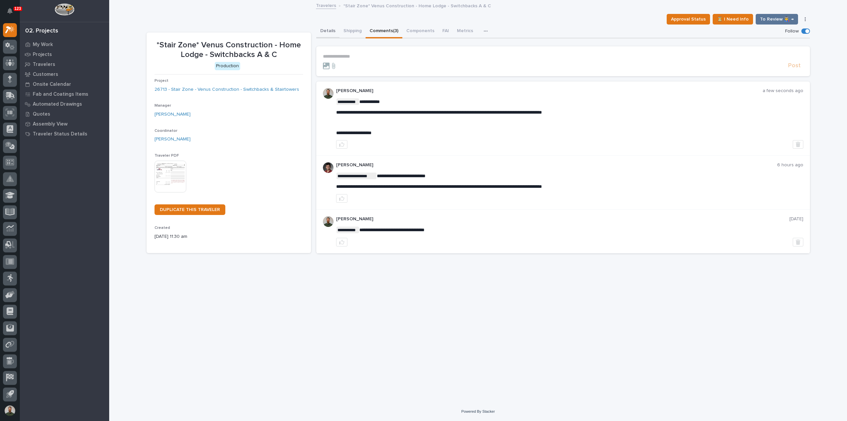
click at [325, 28] on button "Details" at bounding box center [327, 31] width 23 height 14
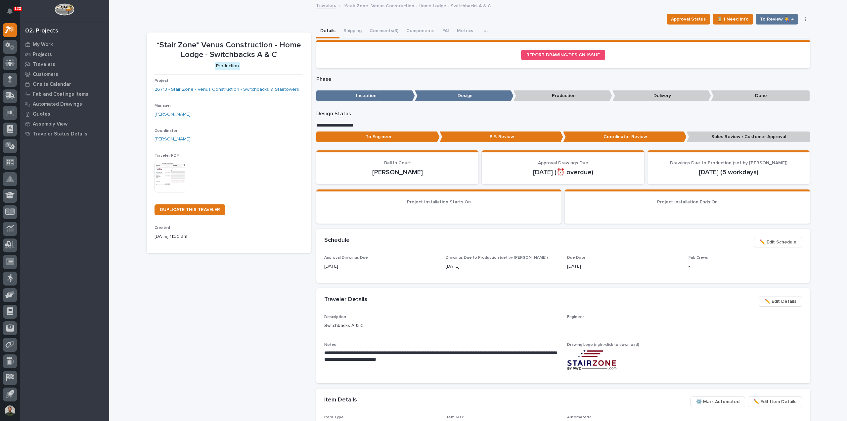
click at [369, 139] on p "To Engineer" at bounding box center [377, 136] width 123 height 11
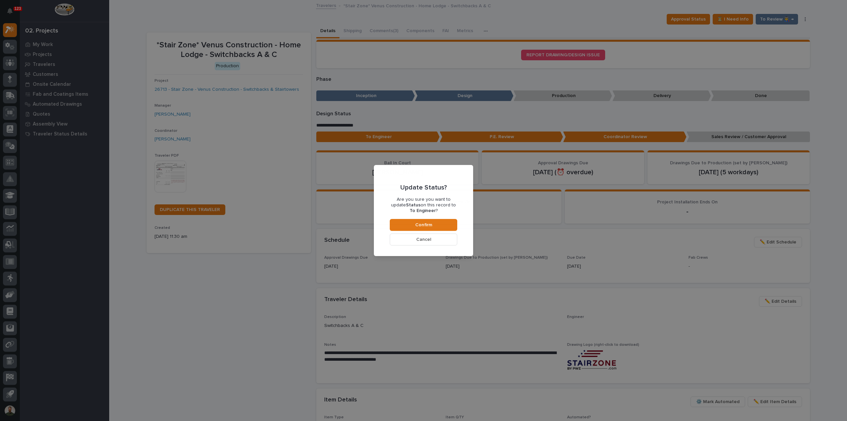
click at [439, 234] on button "Cancel" at bounding box center [423, 239] width 67 height 12
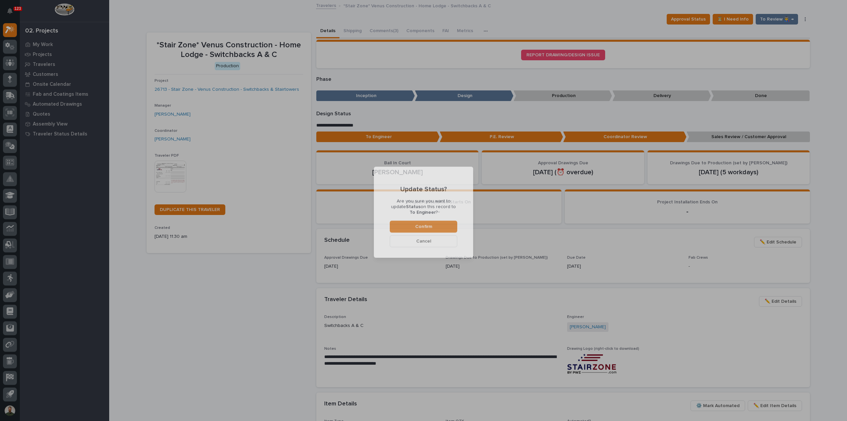
scroll to position [39, 0]
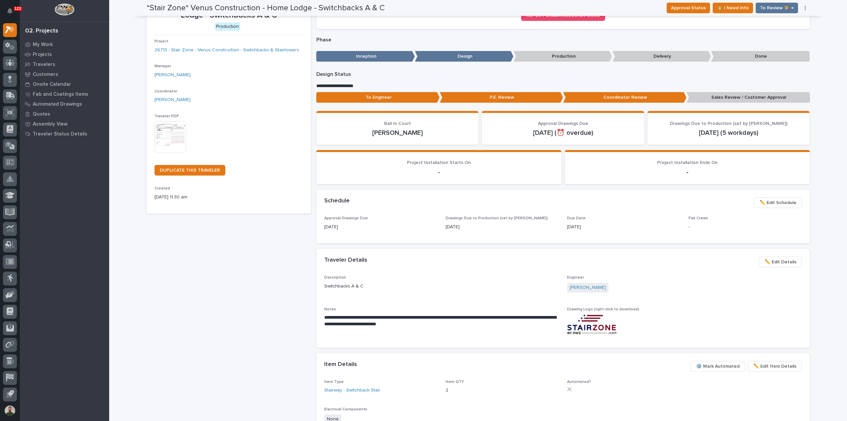
click at [383, 101] on p "To Engineer" at bounding box center [377, 97] width 123 height 11
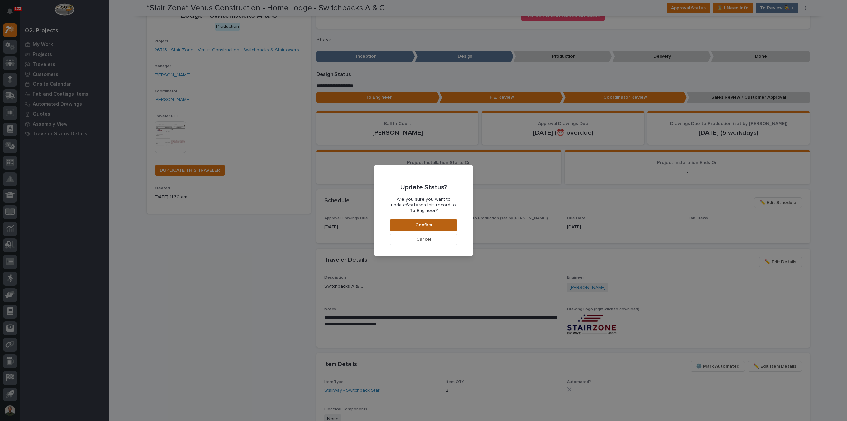
click at [445, 227] on button "Confirm" at bounding box center [423, 225] width 67 height 12
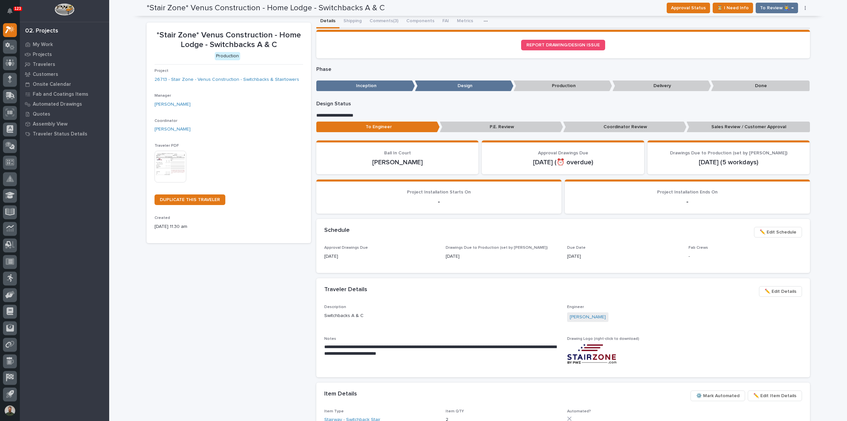
scroll to position [0, 0]
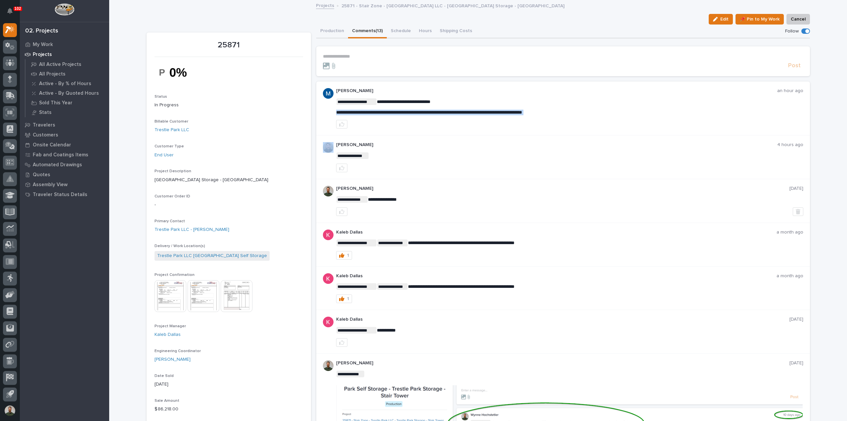
click at [501, 112] on span "**********" at bounding box center [429, 112] width 186 height 5
click at [490, 99] on p "**********" at bounding box center [569, 101] width 467 height 7
click at [396, 6] on p "25871 - Stair Zone - [GEOGRAPHIC_DATA] LLC - [GEOGRAPHIC_DATA] Storage - [GEOGR…" at bounding box center [452, 5] width 223 height 7
drag, startPoint x: 396, startPoint y: 6, endPoint x: 400, endPoint y: 12, distance: 6.6
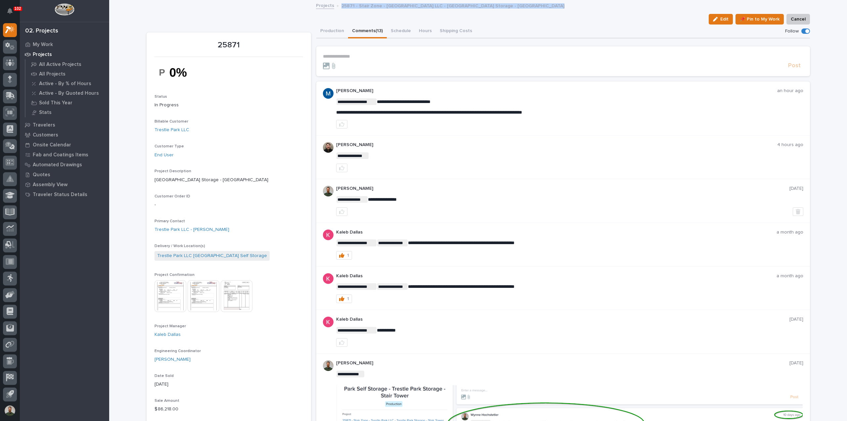
click at [396, 6] on p "25871 - Stair Zone - Trestle Park LLC - Trestle Park Storage - Stair Tower" at bounding box center [452, 5] width 223 height 7
click at [400, 12] on div "25871 Edit 📌 Pin to My Work Cancel Edit 📌 Pin to My Work Cancel 25871 Status In…" at bounding box center [478, 424] width 663 height 846
click at [422, 8] on p "25871 - Stair Zone - Trestle Park LLC - Trestle Park Storage - Stair Tower" at bounding box center [452, 5] width 223 height 7
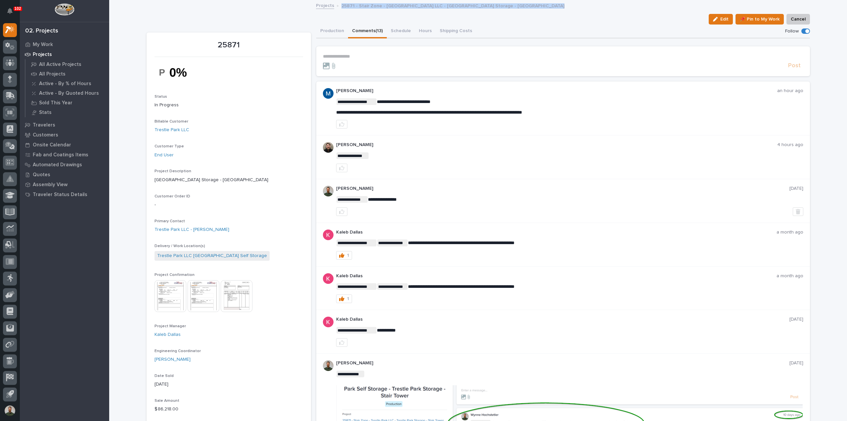
click at [422, 12] on div "25871 Edit 📌 Pin to My Work Cancel Edit 📌 Pin to My Work Cancel 25871 Status In…" at bounding box center [478, 424] width 663 height 846
click at [358, 91] on p "Marston Norris" at bounding box center [556, 91] width 441 height 6
click at [365, 91] on p "Marston Norris" at bounding box center [556, 91] width 441 height 6
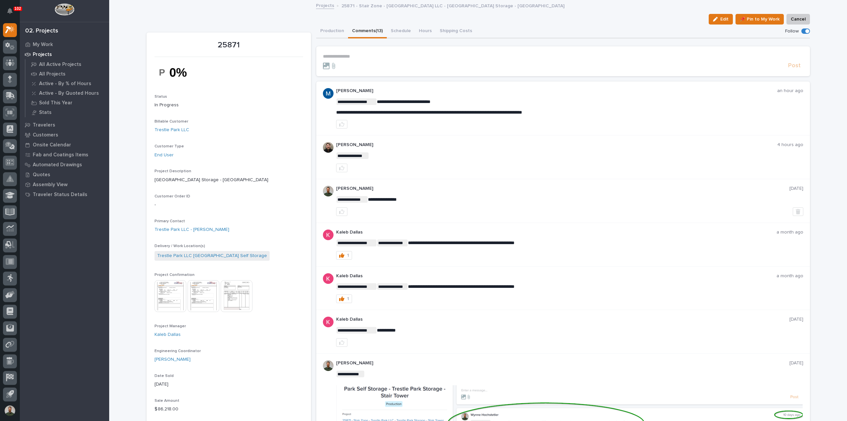
click at [394, 111] on span "**********" at bounding box center [429, 112] width 186 height 5
click at [400, 105] on div "**********" at bounding box center [569, 106] width 467 height 17
click at [400, 102] on span "**********" at bounding box center [404, 101] width 54 height 5
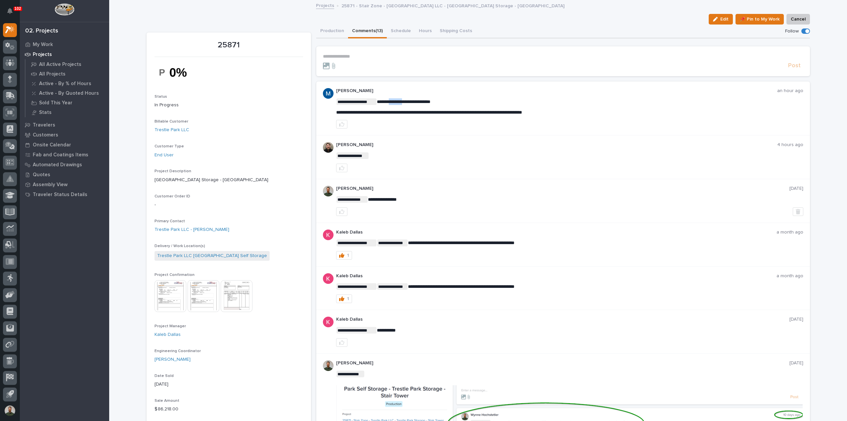
click at [400, 102] on span "**********" at bounding box center [404, 101] width 54 height 5
click at [403, 98] on p "**********" at bounding box center [569, 101] width 467 height 7
click at [409, 104] on p "**********" at bounding box center [569, 101] width 467 height 7
click at [457, 111] on span "**********" at bounding box center [429, 112] width 186 height 5
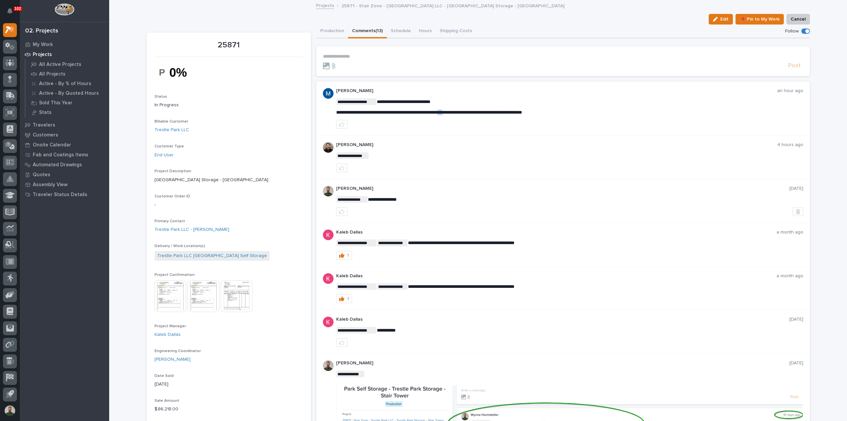
click at [457, 111] on span "**********" at bounding box center [429, 112] width 186 height 5
copy div "**********"
click at [470, 106] on div "**********" at bounding box center [569, 106] width 467 height 17
click at [461, 4] on p "25871 - Stair Zone - Trestle Park LLC - Trestle Park Storage - Stair Tower" at bounding box center [452, 5] width 223 height 7
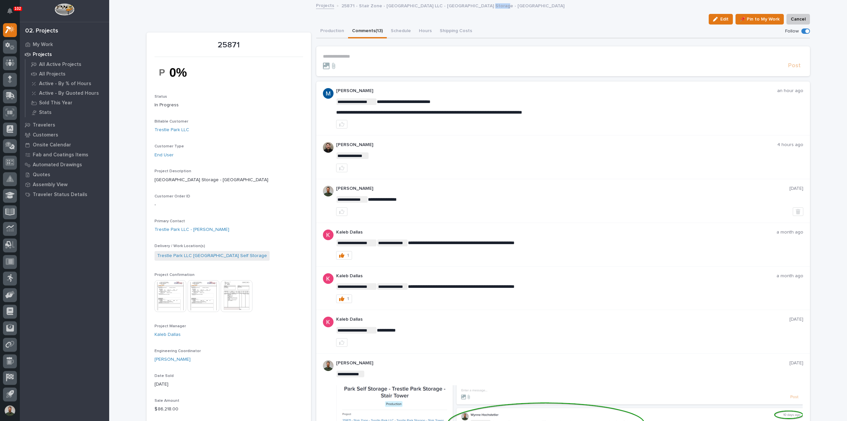
click at [461, 4] on p "25871 - Stair Zone - Trestle Park LLC - Trestle Park Storage - Stair Tower" at bounding box center [452, 5] width 223 height 7
click at [459, 9] on div "Projects 25871 - Stair Zone - Trestle Park LLC - Trestle Park Storage - Stair T…" at bounding box center [478, 5] width 331 height 9
click at [443, 14] on div "Edit 📌 Pin to My Work Cancel" at bounding box center [478, 19] width 663 height 11
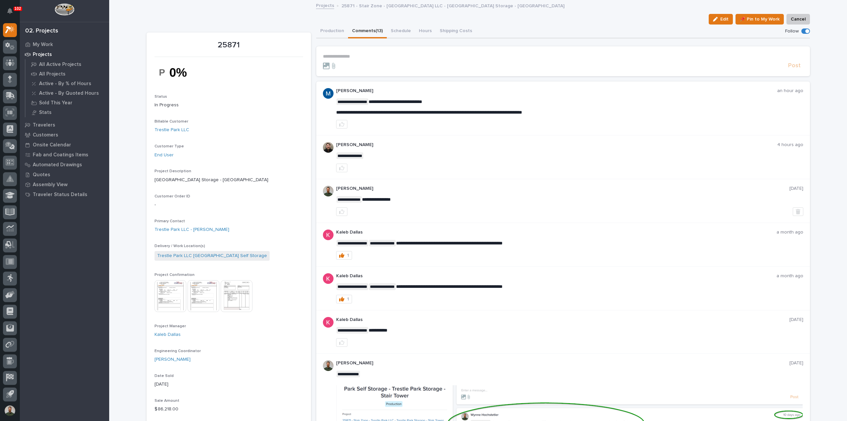
click at [353, 4] on p "25871 - Stair Zone - Trestle Park LLC - Trestle Park Storage - Stair Tower" at bounding box center [452, 5] width 223 height 7
click at [355, 12] on div "25871 Edit 📌 Pin to My Work Cancel Edit 📌 Pin to My Work Cancel 25871 Status In…" at bounding box center [478, 424] width 663 height 846
drag, startPoint x: 484, startPoint y: 7, endPoint x: 491, endPoint y: 11, distance: 8.5
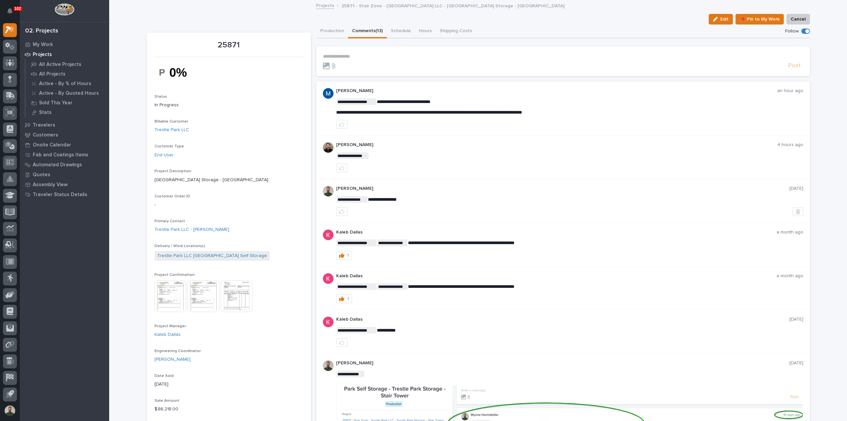
click at [490, 9] on div "Projects 25871 - Stair Zone - Trestle Park LLC - Trestle Park Storage - Stair T…" at bounding box center [478, 5] width 331 height 9
click at [497, 21] on div "Edit 📌 Pin to My Work Cancel" at bounding box center [478, 19] width 663 height 11
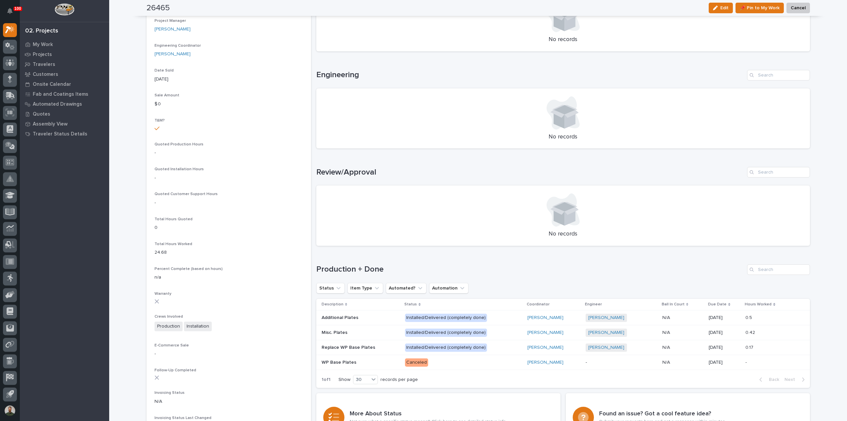
scroll to position [265, 0]
click at [361, 315] on p at bounding box center [361, 316] width 78 height 6
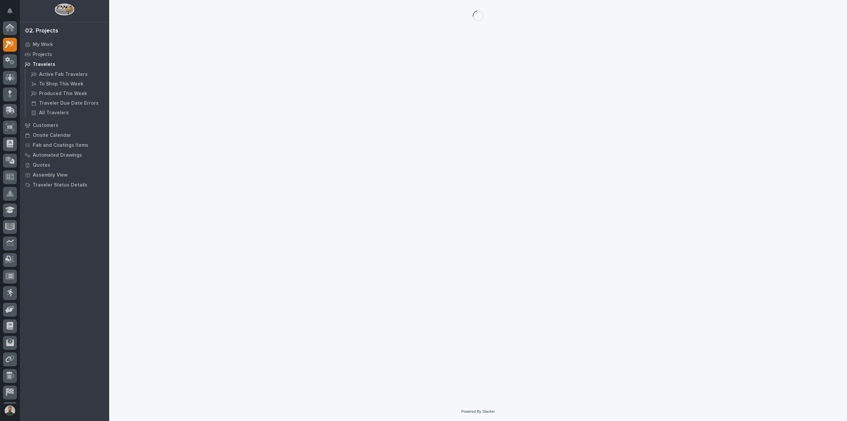
scroll to position [15, 0]
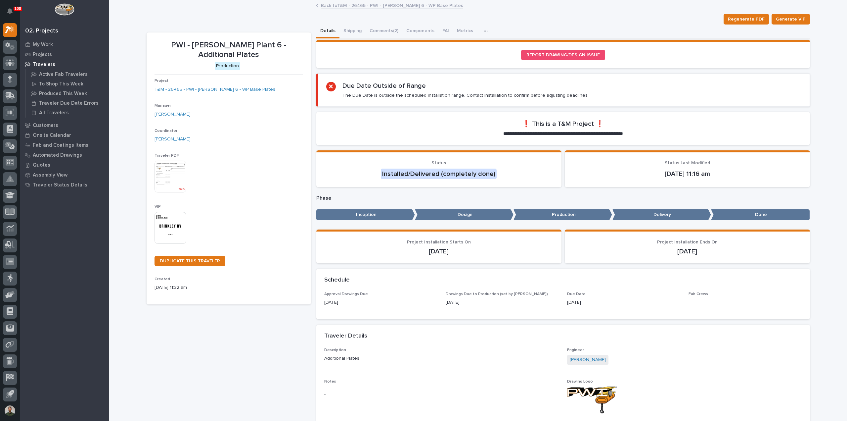
click at [370, 22] on div "Regenerate PDF Generate VIP" at bounding box center [478, 19] width 663 height 11
click at [379, 31] on button "Comments (2)" at bounding box center [384, 31] width 37 height 14
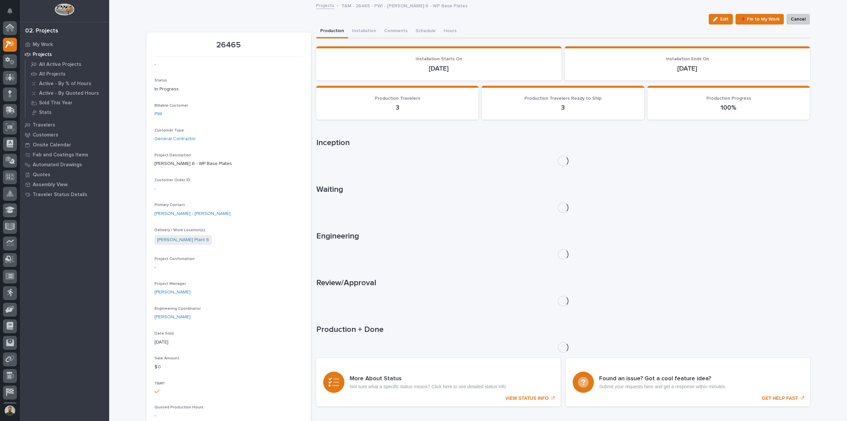
scroll to position [15, 0]
